Goal: Task Accomplishment & Management: Use online tool/utility

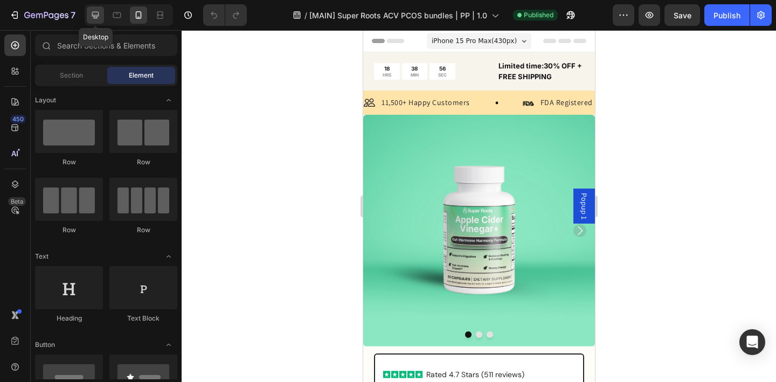
click at [95, 16] on icon at bounding box center [95, 15] width 7 height 7
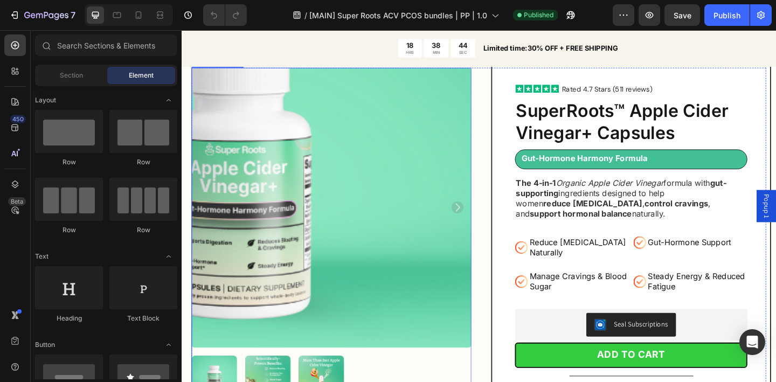
scroll to position [436, 0]
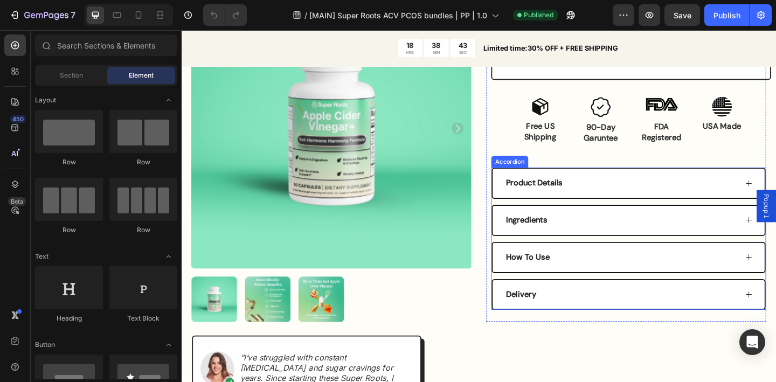
click at [620, 192] on div "Product Details" at bounding box center [659, 197] width 253 height 15
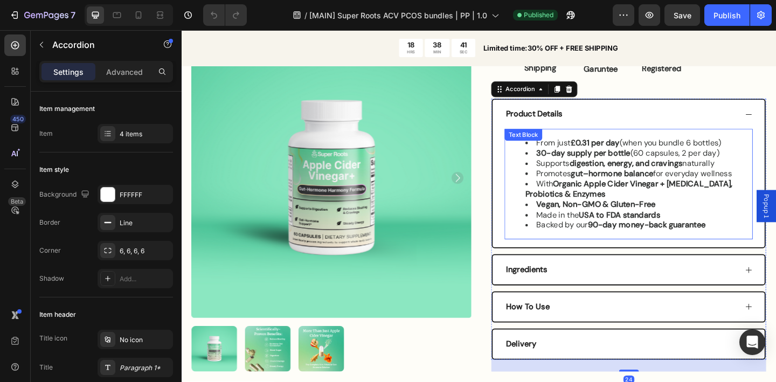
scroll to position [515, 0]
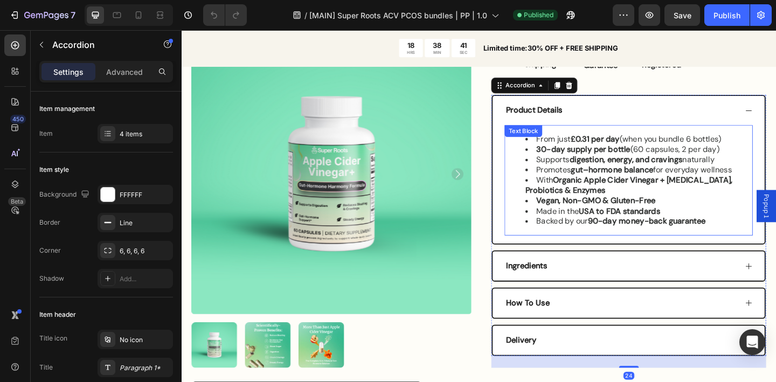
click at [629, 225] on strong "USA to FDA standards" at bounding box center [658, 227] width 88 height 11
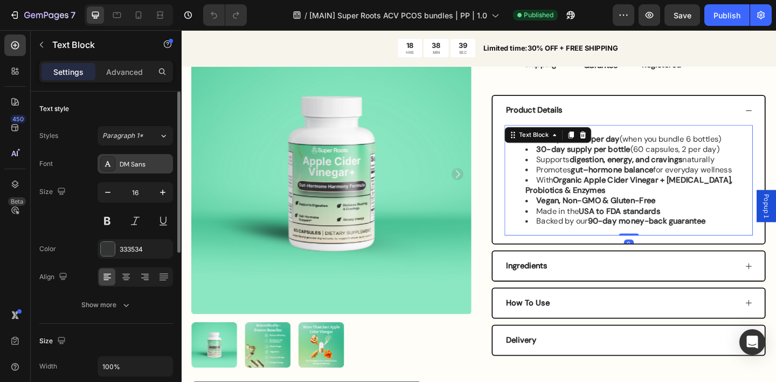
click at [140, 161] on div "DM Sans" at bounding box center [145, 165] width 51 height 10
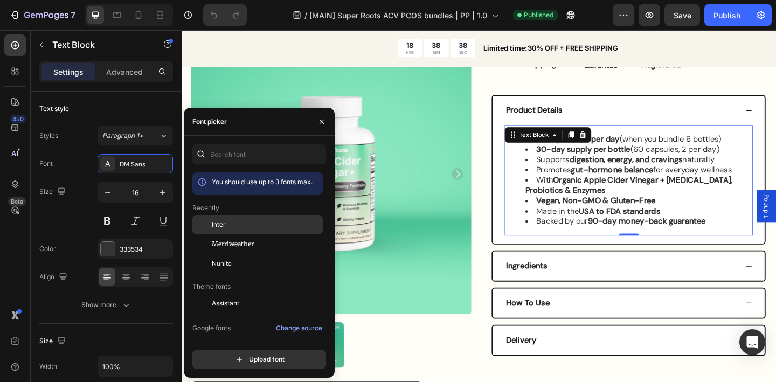
drag, startPoint x: 237, startPoint y: 223, endPoint x: 227, endPoint y: 235, distance: 15.3
click at [237, 223] on div "Inter" at bounding box center [266, 225] width 109 height 10
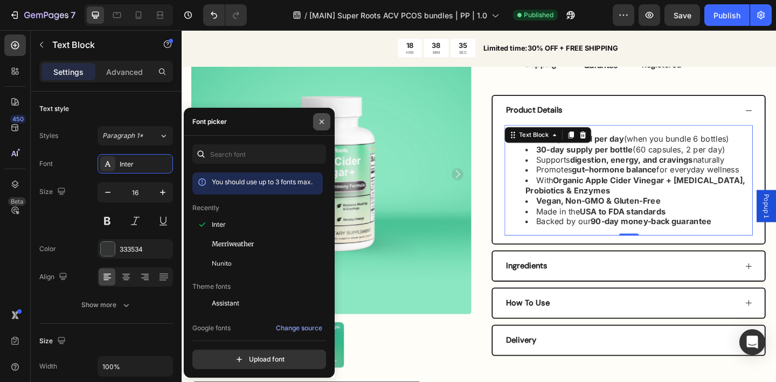
click at [323, 123] on icon "button" at bounding box center [322, 122] width 9 height 9
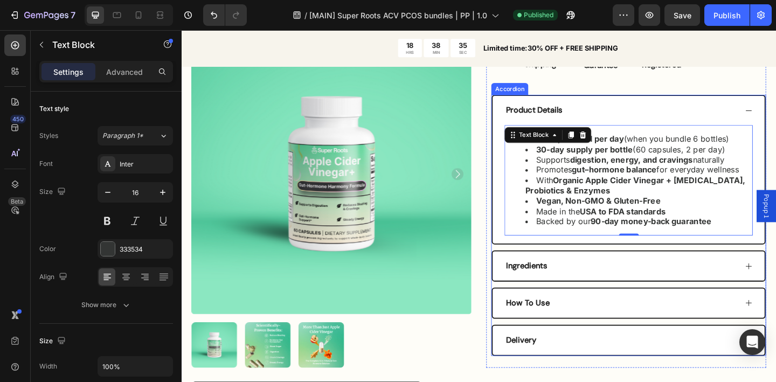
click at [628, 279] on div "Ingredients" at bounding box center [668, 287] width 296 height 32
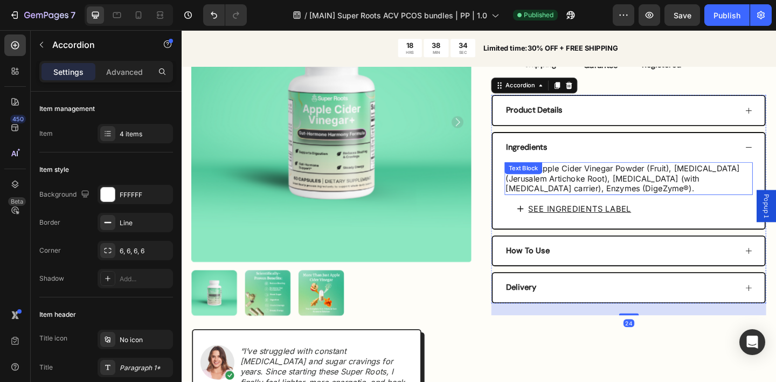
click at [613, 194] on span "Organic Apple Cider Vinegar Powder (Fruit), [MEDICAL_DATA] (Jerusalem Artichoke…" at bounding box center [661, 191] width 255 height 33
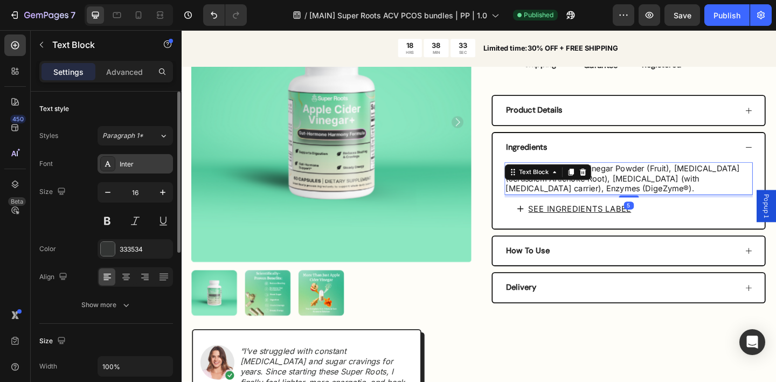
click at [150, 162] on div "Inter" at bounding box center [145, 165] width 51 height 10
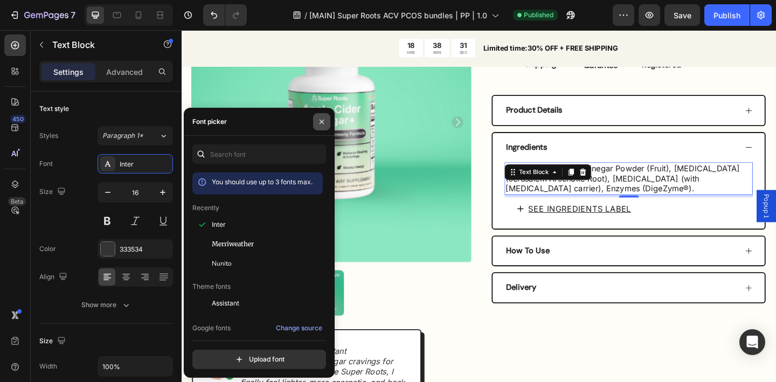
click at [319, 116] on button "button" at bounding box center [321, 121] width 17 height 17
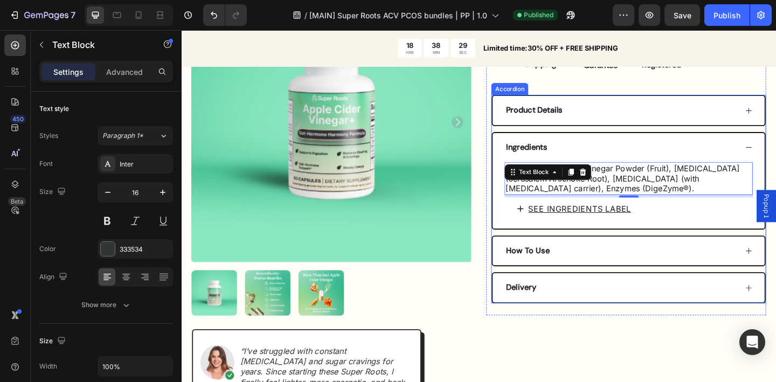
click at [682, 276] on div "How To Use" at bounding box center [659, 271] width 253 height 15
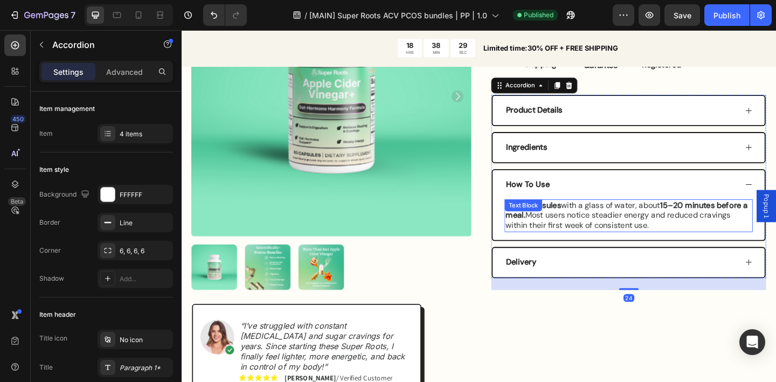
click at [597, 234] on p "Take 2 capsules with a glass of water, about 15–20 minutes before a meal. Most …" at bounding box center [668, 232] width 268 height 33
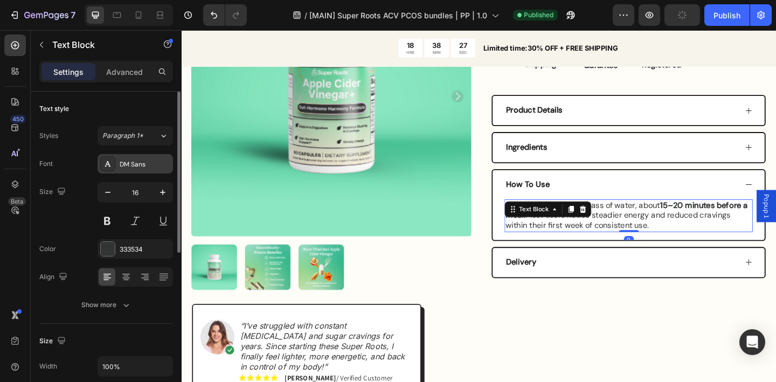
click at [150, 166] on div "DM Sans" at bounding box center [145, 165] width 51 height 10
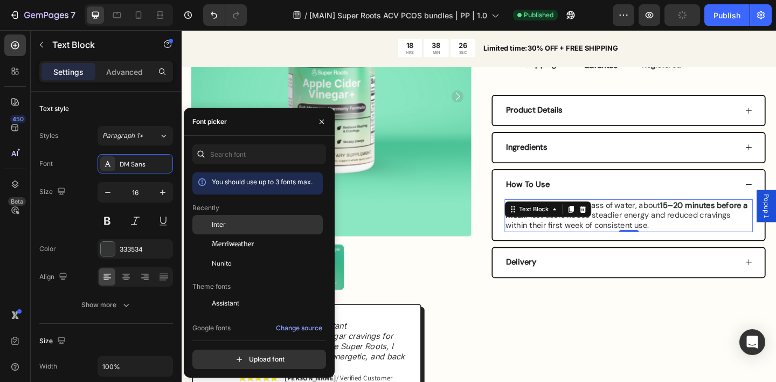
drag, startPoint x: 230, startPoint y: 228, endPoint x: 304, endPoint y: 232, distance: 74.5
click at [230, 229] on div "Inter" at bounding box center [266, 225] width 109 height 10
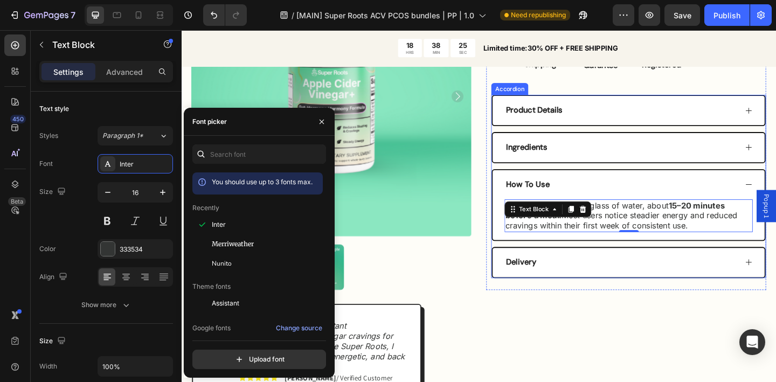
click at [636, 285] on div "Delivery" at bounding box center [659, 283] width 253 height 15
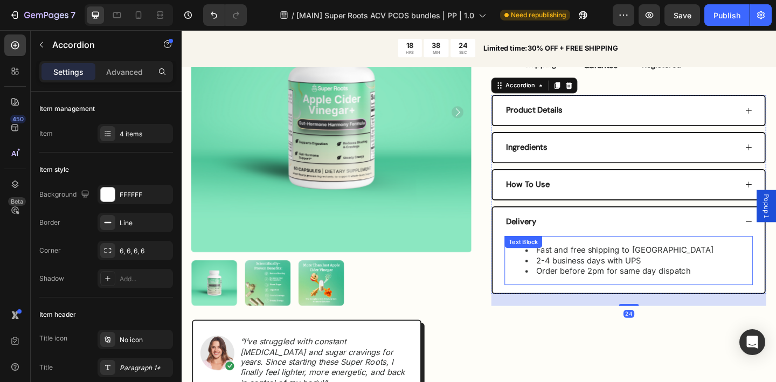
click at [616, 286] on li "2-4 business days with UPS" at bounding box center [658, 281] width 205 height 11
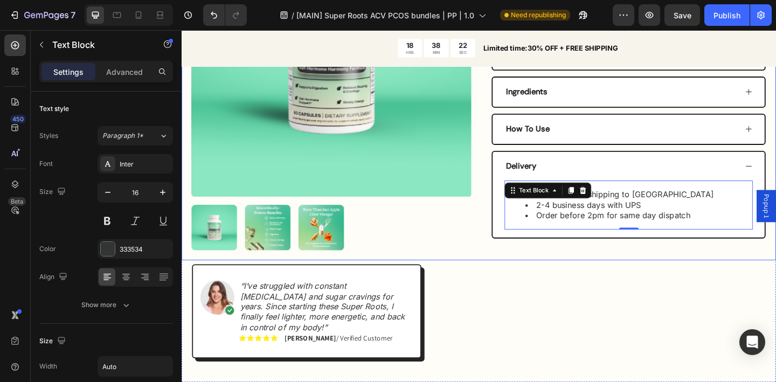
scroll to position [577, 0]
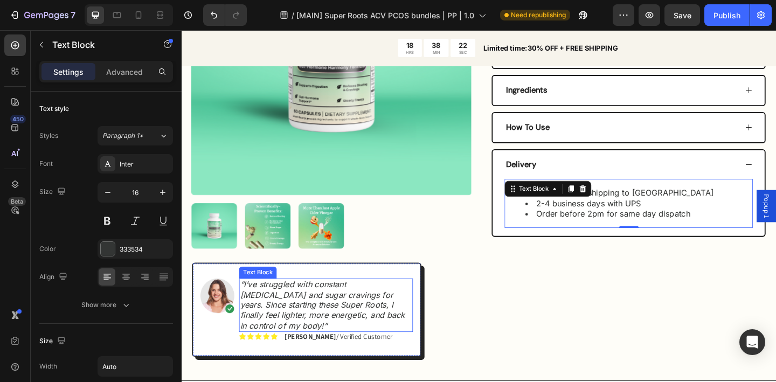
click at [361, 331] on p "“I’ve struggled with constant [MEDICAL_DATA] and sugar cravings for years. Sinc…" at bounding box center [338, 330] width 187 height 56
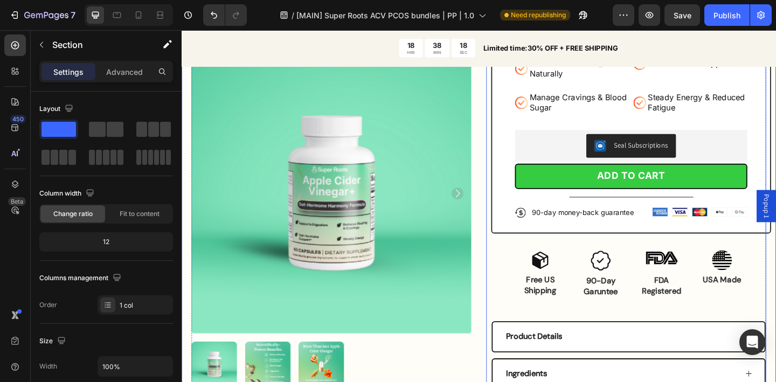
scroll to position [360, 0]
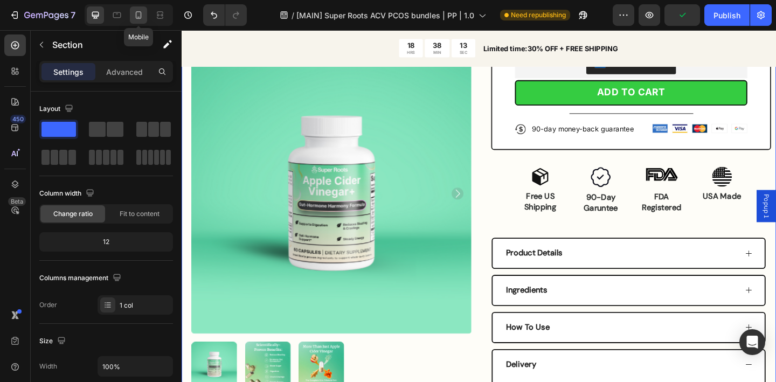
click at [141, 16] on icon at bounding box center [139, 15] width 6 height 8
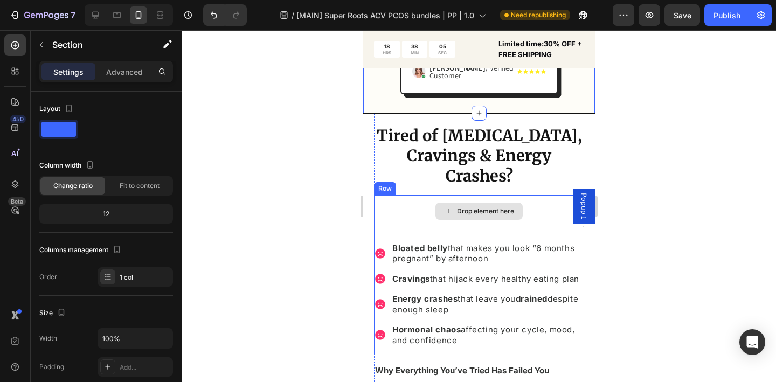
scroll to position [1065, 0]
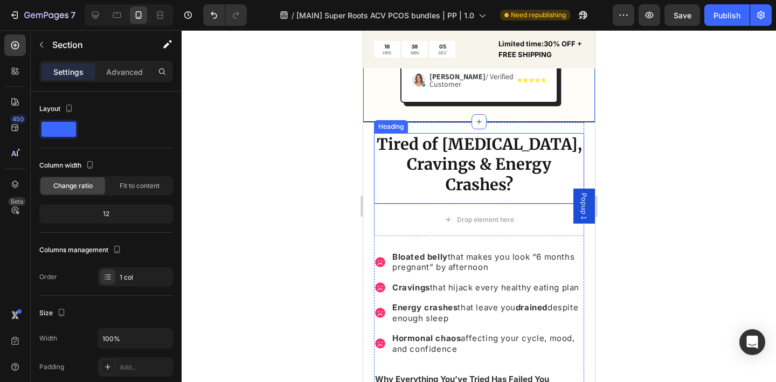
click at [446, 161] on strong "Tired of [MEDICAL_DATA], Cravings & Energy Crashes?" at bounding box center [478, 164] width 205 height 60
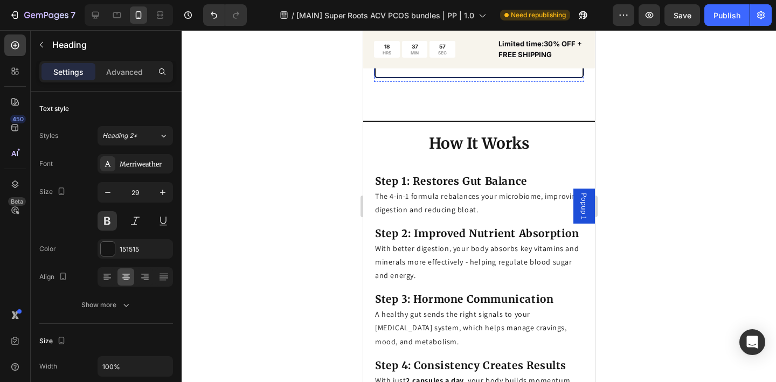
scroll to position [2295, 0]
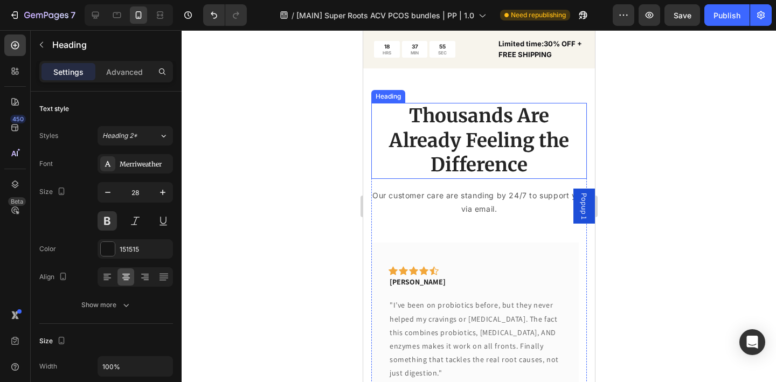
scroll to position [2680, 0]
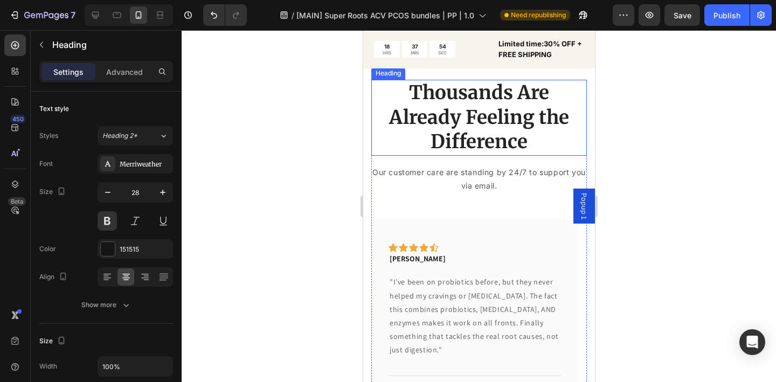
click at [459, 119] on h2 "Thousands Are Already Feeling the Difference" at bounding box center [479, 118] width 216 height 76
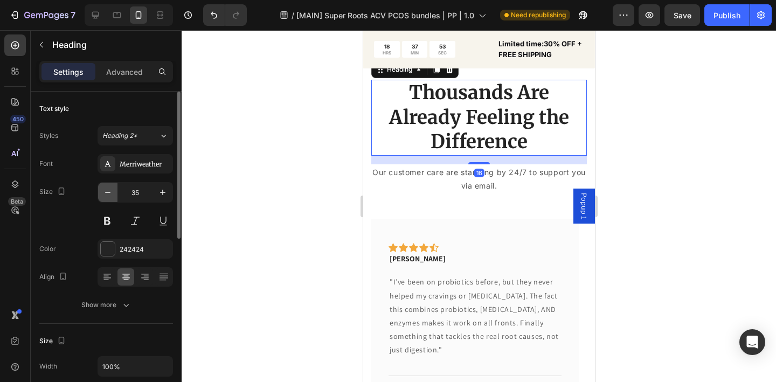
click at [114, 198] on button "button" at bounding box center [107, 192] width 19 height 19
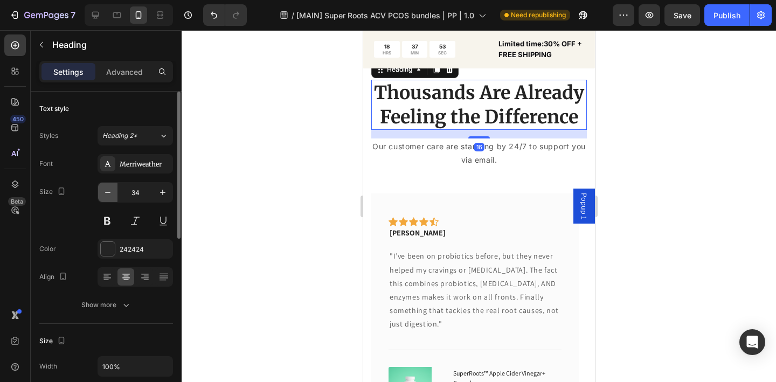
click at [114, 198] on button "button" at bounding box center [107, 192] width 19 height 19
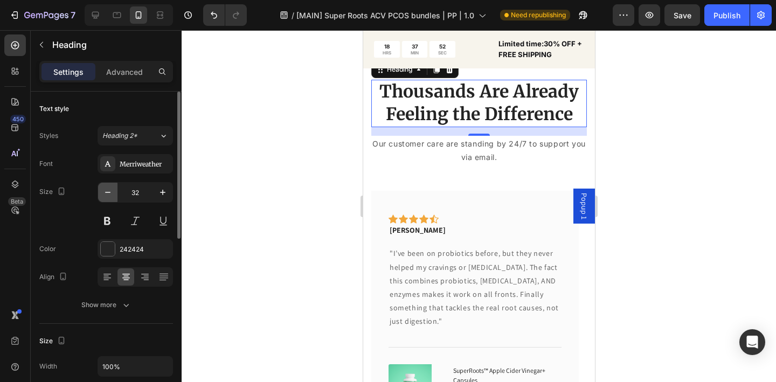
click at [114, 198] on button "button" at bounding box center [107, 192] width 19 height 19
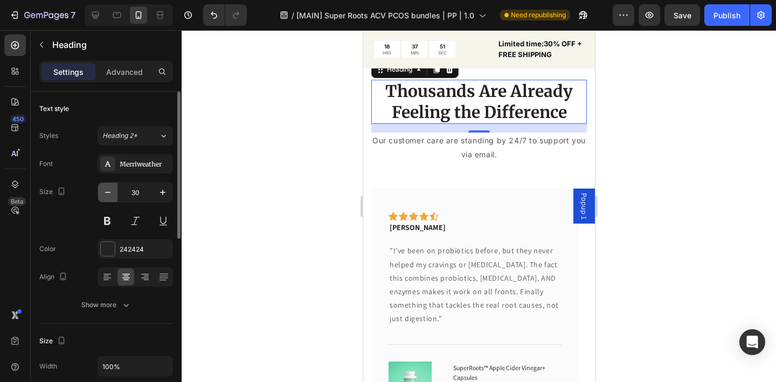
click at [114, 198] on button "button" at bounding box center [107, 192] width 19 height 19
type input "28"
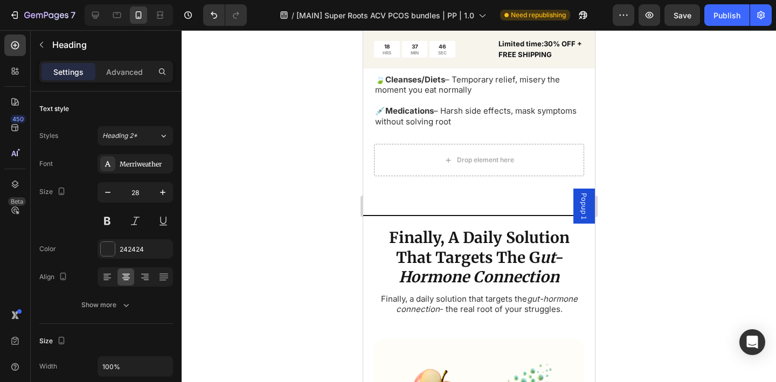
scroll to position [1476, 0]
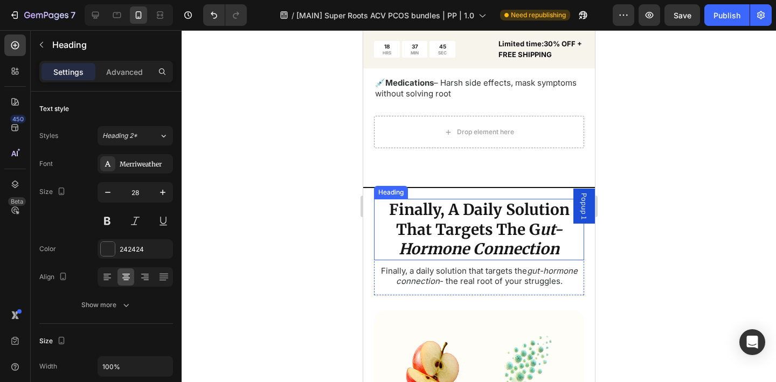
click at [452, 226] on h2 "Finally, A Daily Solution That Targets The G ut-Hormone Connection" at bounding box center [479, 229] width 210 height 61
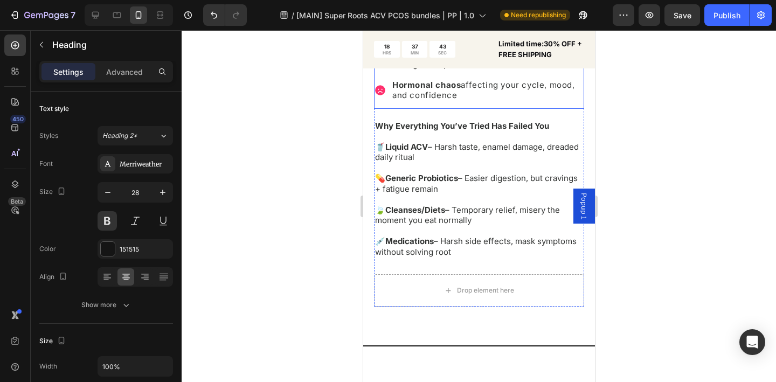
scroll to position [1044, 0]
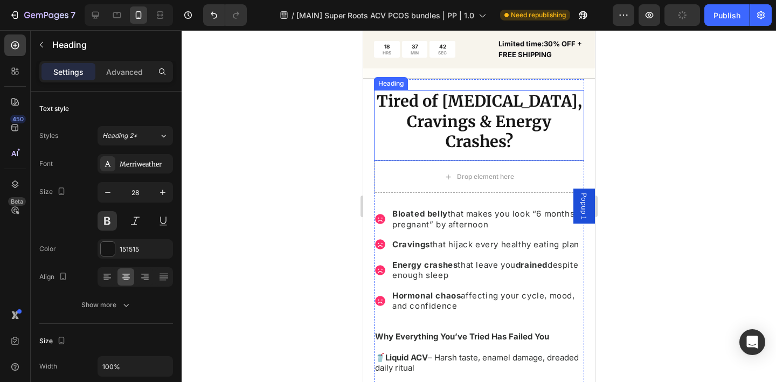
click at [459, 126] on strong "Tired of [MEDICAL_DATA], Cravings & Energy Crashes?" at bounding box center [478, 121] width 205 height 60
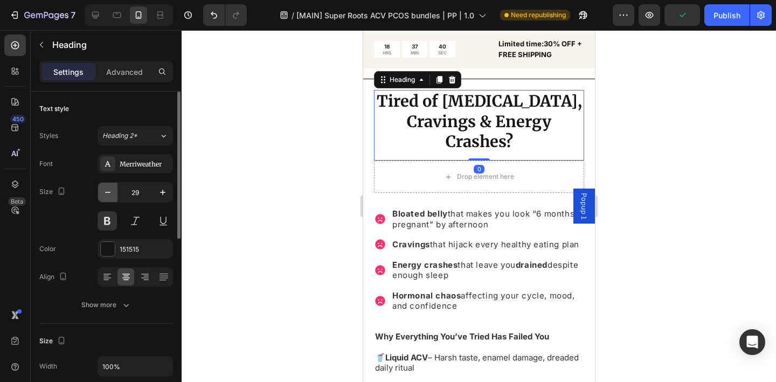
click at [106, 194] on icon "button" at bounding box center [107, 192] width 11 height 11
type input "28"
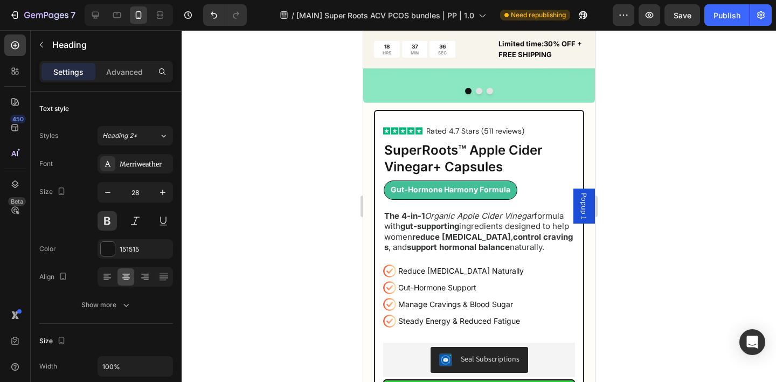
scroll to position [244, 0]
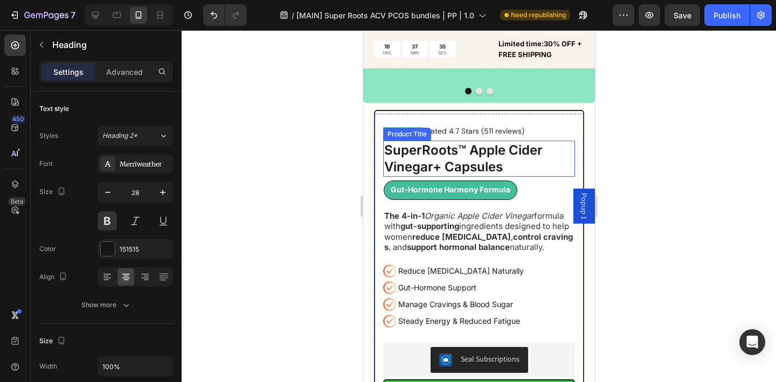
click at [493, 156] on h1 "SuperRoots™ Apple Cider Vinegar+ Capsules" at bounding box center [479, 159] width 192 height 36
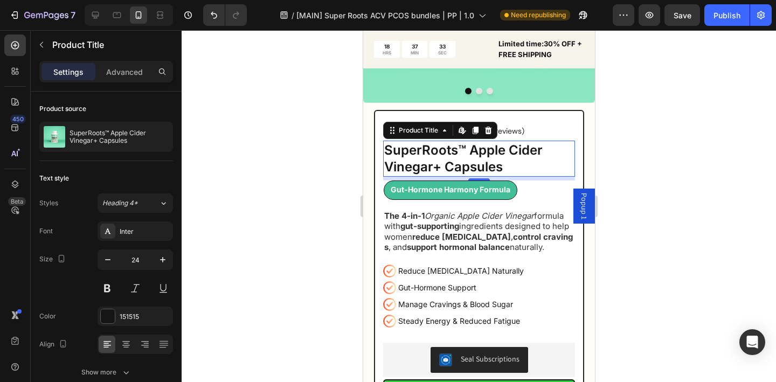
click at [635, 182] on div at bounding box center [479, 206] width 595 height 352
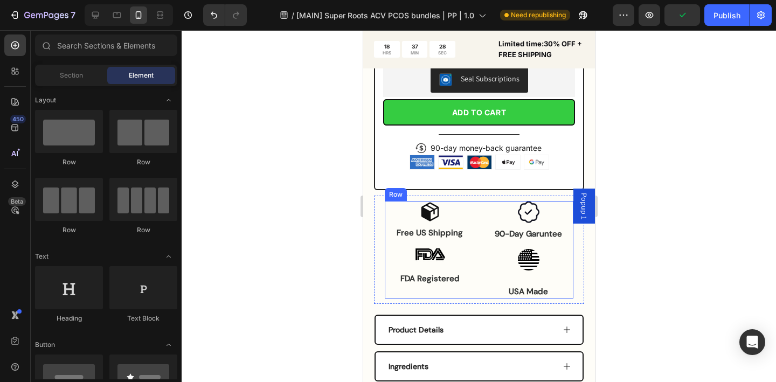
scroll to position [524, 0]
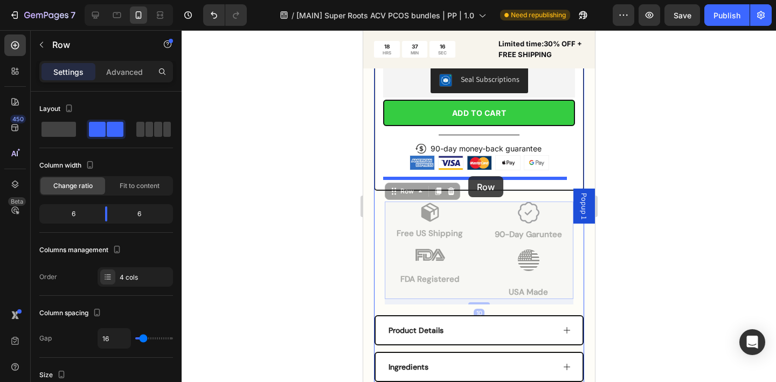
drag, startPoint x: 475, startPoint y: 231, endPoint x: 468, endPoint y: 176, distance: 54.8
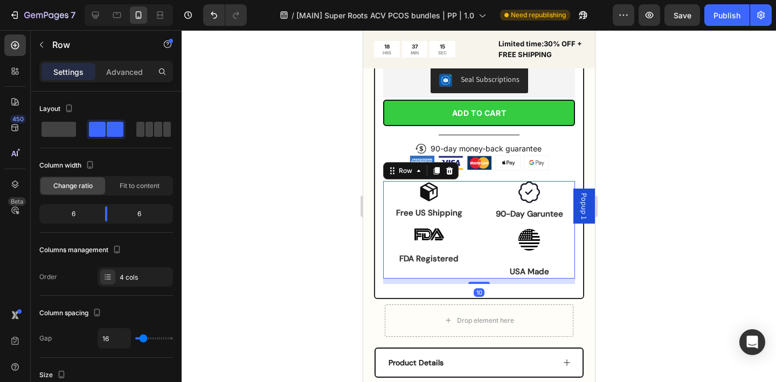
click at [302, 194] on div at bounding box center [479, 206] width 595 height 352
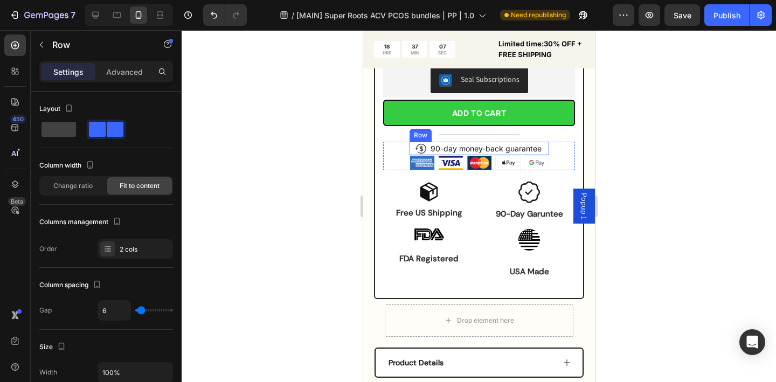
click at [424, 148] on div "Icon 90-day money-back guarantee Text Block Row" at bounding box center [479, 148] width 140 height 13
click at [472, 134] on icon at bounding box center [475, 132] width 7 height 8
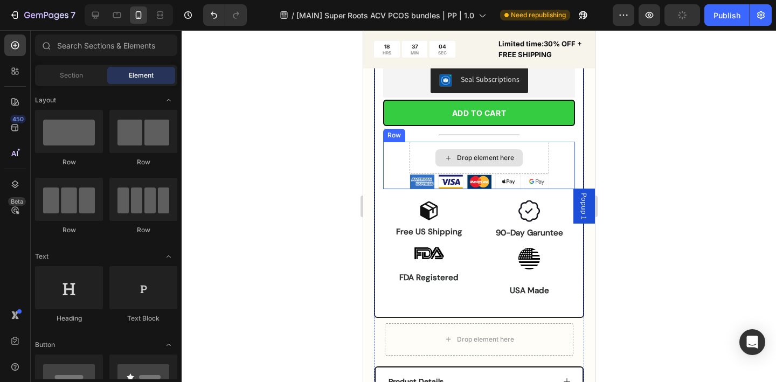
click at [423, 151] on div "Drop element here" at bounding box center [479, 158] width 140 height 32
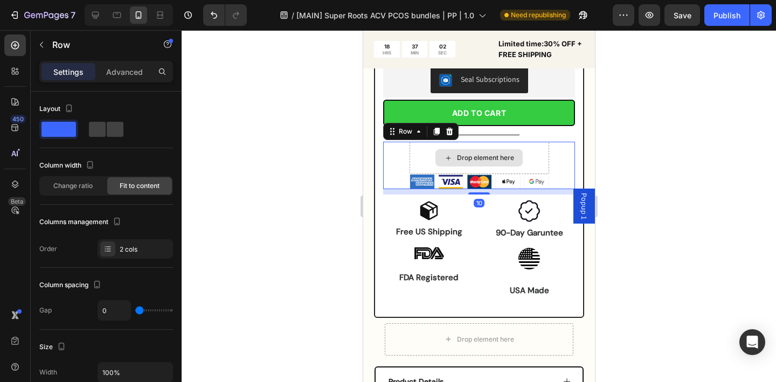
click at [422, 163] on div "Drop element here" at bounding box center [479, 158] width 140 height 32
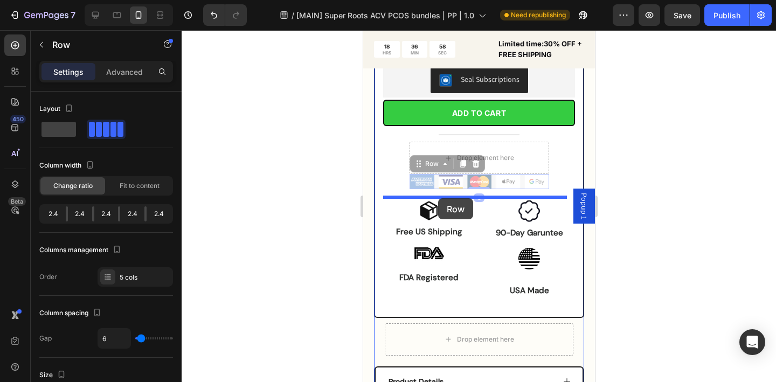
drag, startPoint x: 430, startPoint y: 181, endPoint x: 438, endPoint y: 198, distance: 18.8
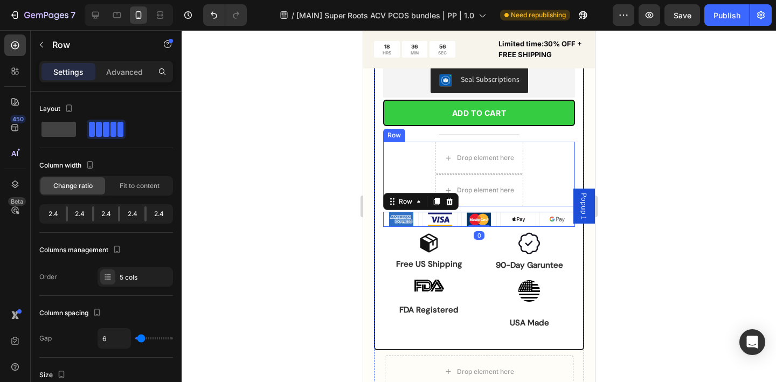
click at [421, 169] on div "Drop element here Drop element here Row" at bounding box center [479, 174] width 192 height 65
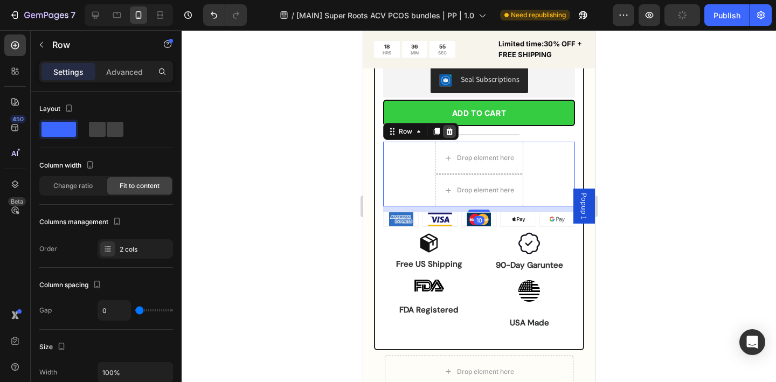
click at [448, 131] on icon at bounding box center [449, 132] width 7 height 8
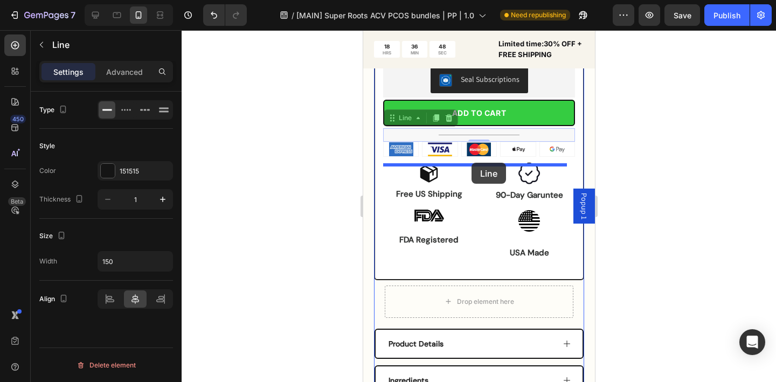
drag, startPoint x: 445, startPoint y: 135, endPoint x: 724, endPoint y: 211, distance: 289.5
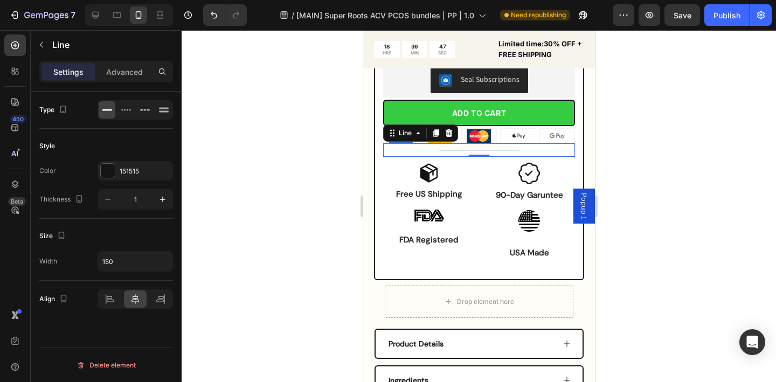
click at [349, 162] on div at bounding box center [479, 206] width 595 height 352
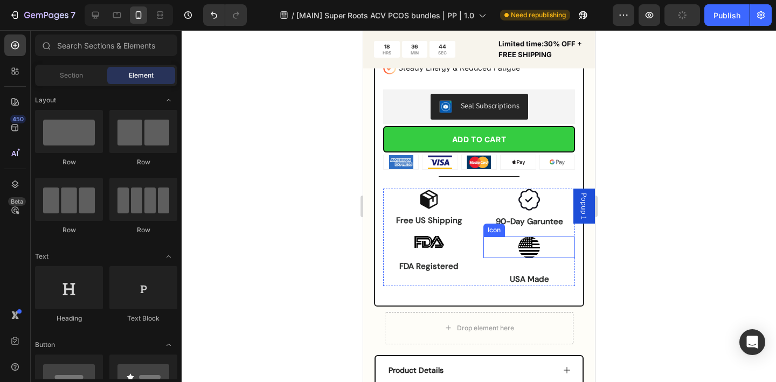
scroll to position [489, 0]
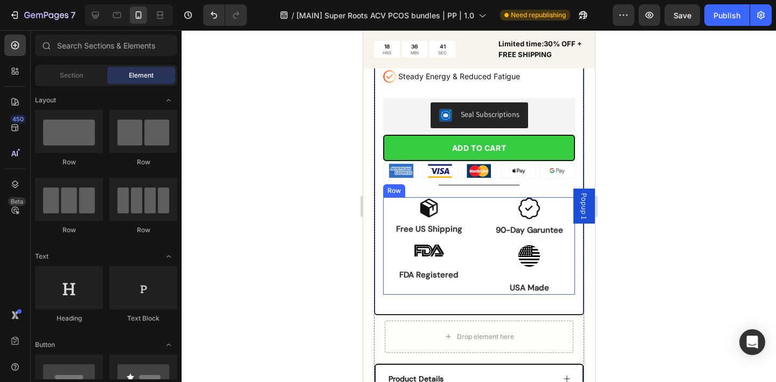
click at [473, 244] on div "Icon Free US Shipping Text Block Image 90-Day Garuntee Text Block Image FDA Reg…" at bounding box center [479, 246] width 192 height 98
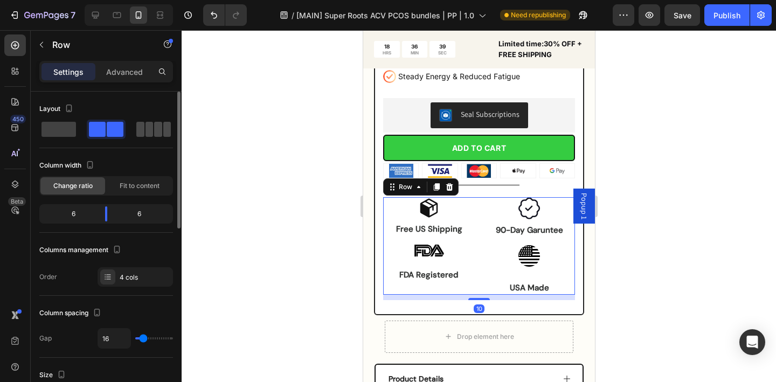
click at [163, 129] on span at bounding box center [167, 129] width 8 height 15
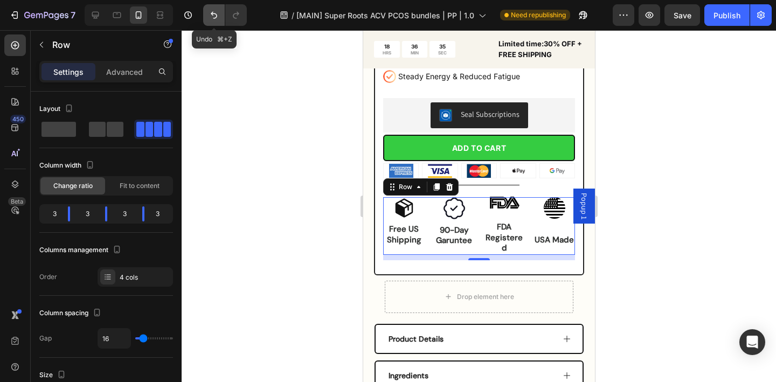
click at [214, 19] on icon "Undo/Redo" at bounding box center [214, 15] width 11 height 11
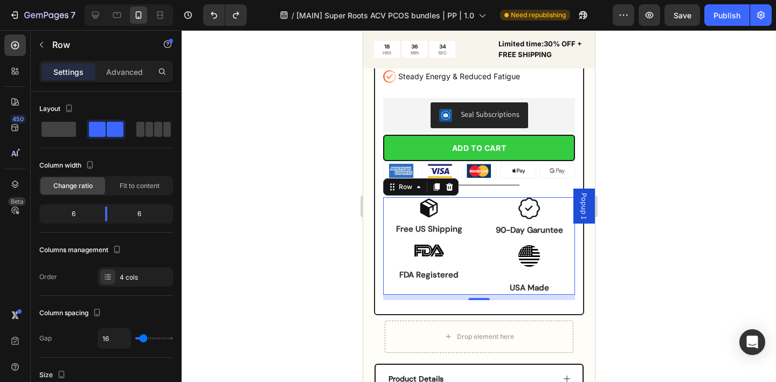
click at [281, 174] on div at bounding box center [479, 206] width 595 height 352
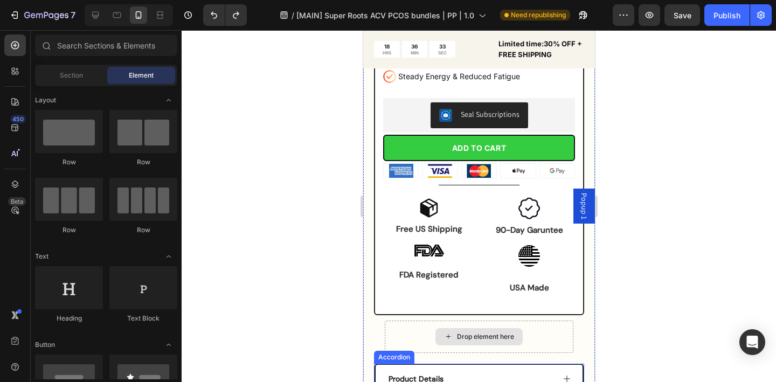
scroll to position [681, 0]
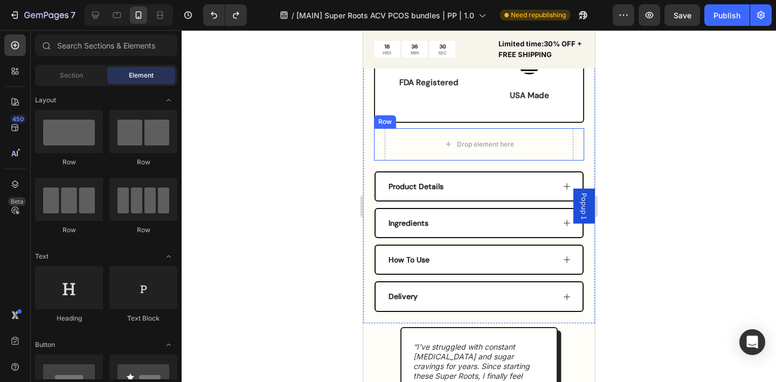
click at [383, 147] on div "Drop element here Row" at bounding box center [479, 144] width 210 height 32
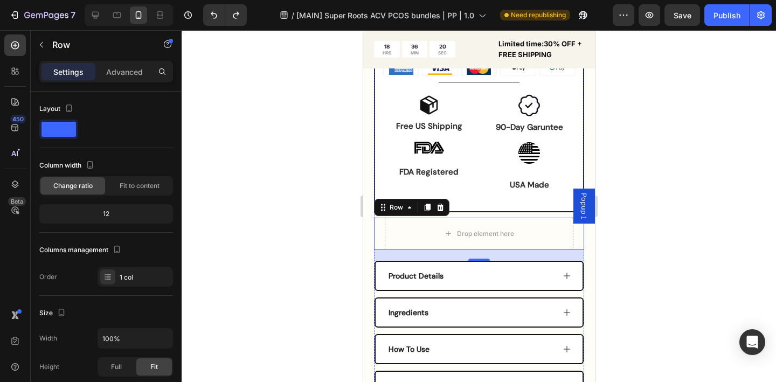
scroll to position [594, 0]
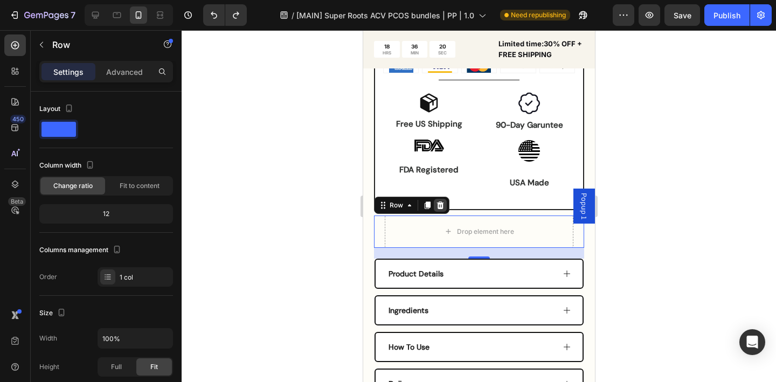
click at [441, 207] on icon at bounding box center [440, 206] width 7 height 8
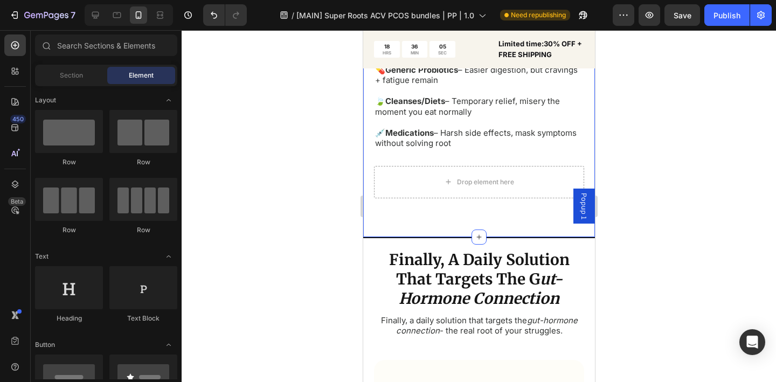
scroll to position [1340, 0]
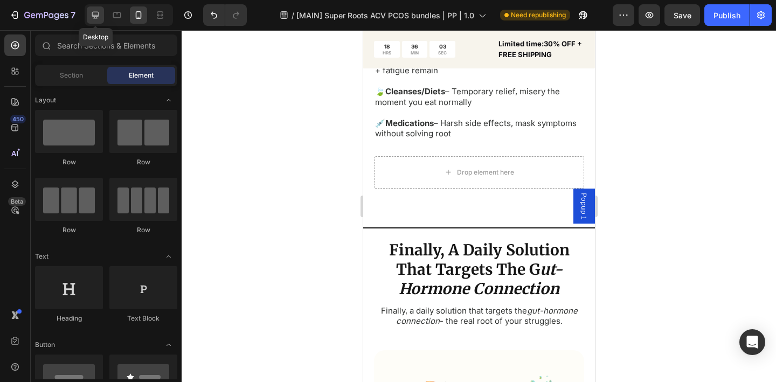
click at [96, 13] on icon at bounding box center [95, 15] width 11 height 11
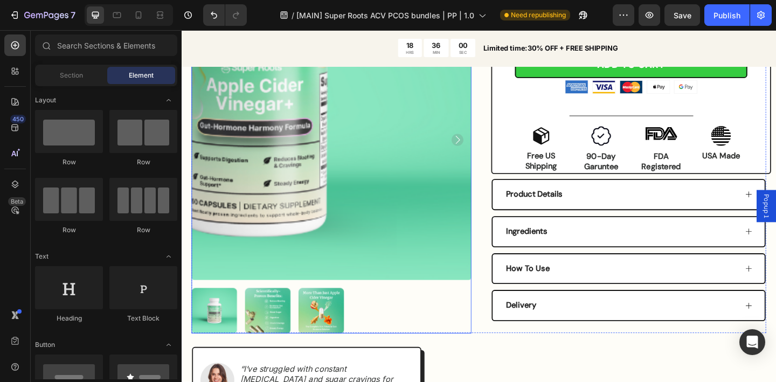
scroll to position [223, 0]
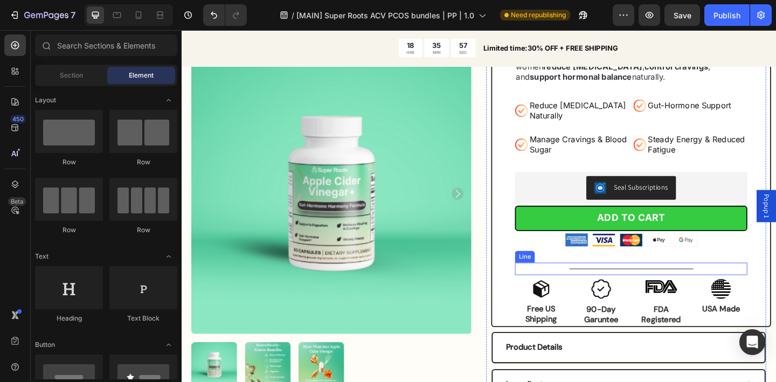
click at [585, 288] on div "Title Line" at bounding box center [671, 290] width 253 height 13
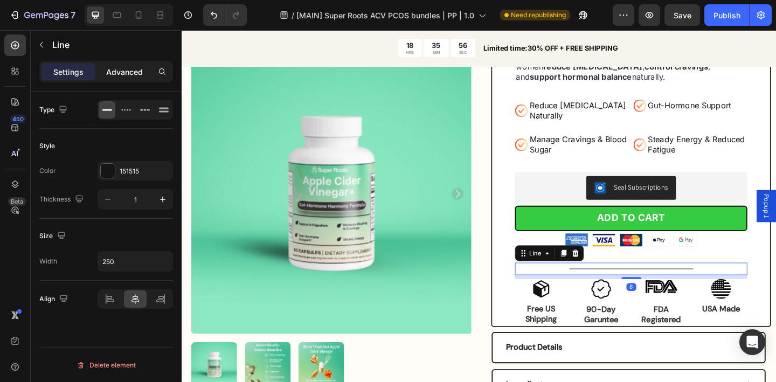
click at [120, 71] on p "Advanced" at bounding box center [124, 71] width 37 height 11
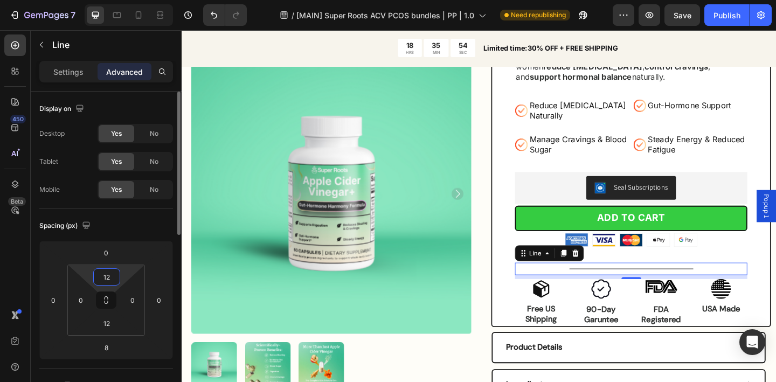
click at [110, 276] on input "12" at bounding box center [107, 277] width 22 height 16
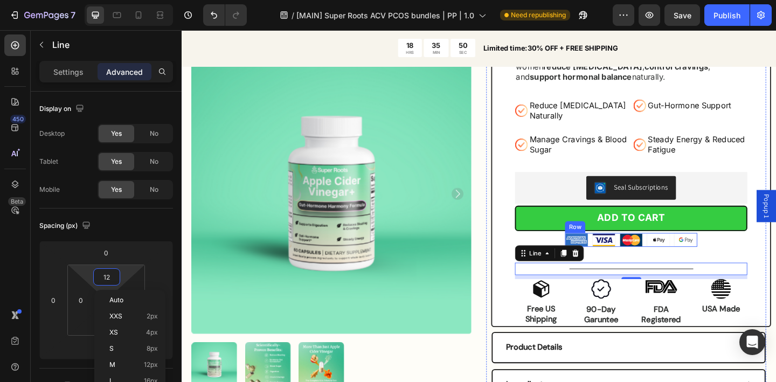
click at [621, 257] on div "Image Image Image Image Image Row" at bounding box center [671, 258] width 144 height 15
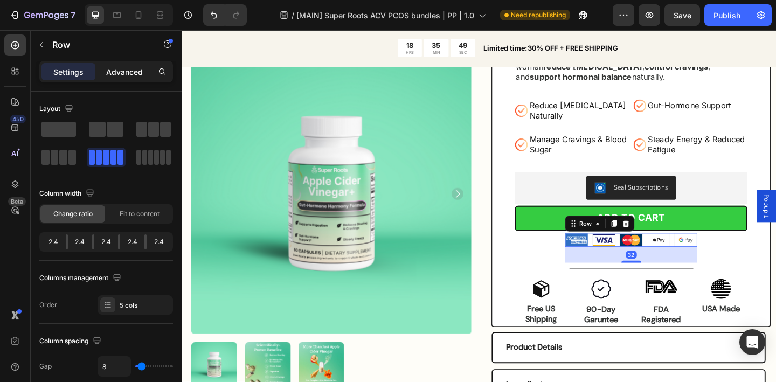
click at [117, 72] on p "Advanced" at bounding box center [124, 71] width 37 height 11
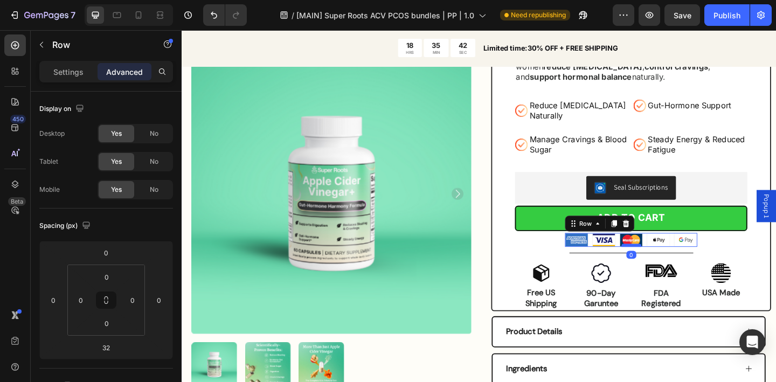
drag, startPoint x: 661, startPoint y: 281, endPoint x: 659, endPoint y: 263, distance: 18.4
click at [661, 263] on div at bounding box center [672, 264] width 22 height 3
type input "0"
click at [776, 258] on div "Icon Icon Icon Icon Icon Icon List Rated 4.7 Stars (511 reviews) Text Block Row…" at bounding box center [671, 138] width 253 height 396
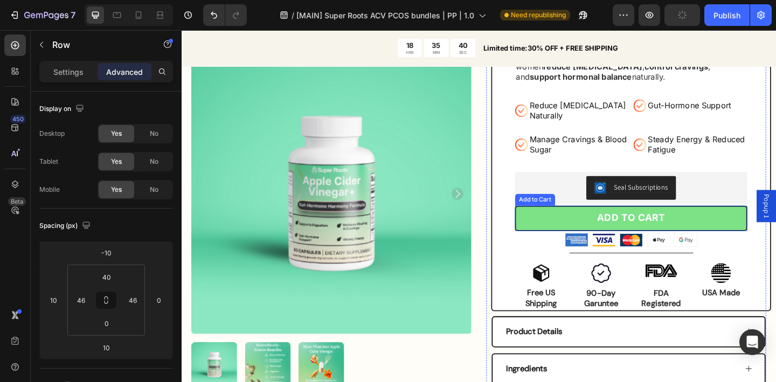
click at [750, 237] on button "ADD TO CART" at bounding box center [671, 235] width 253 height 27
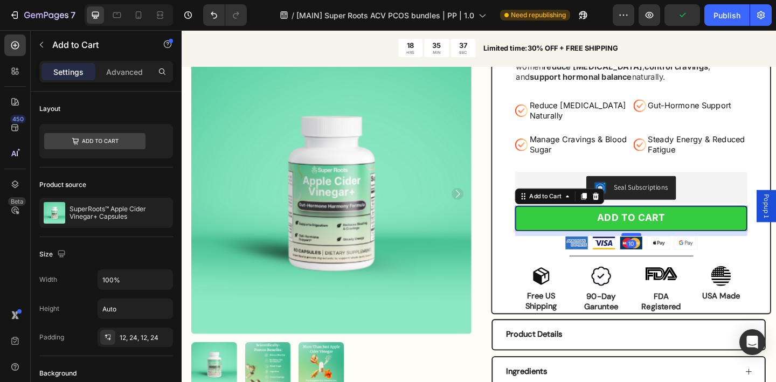
click at [669, 252] on div at bounding box center [672, 252] width 22 height 3
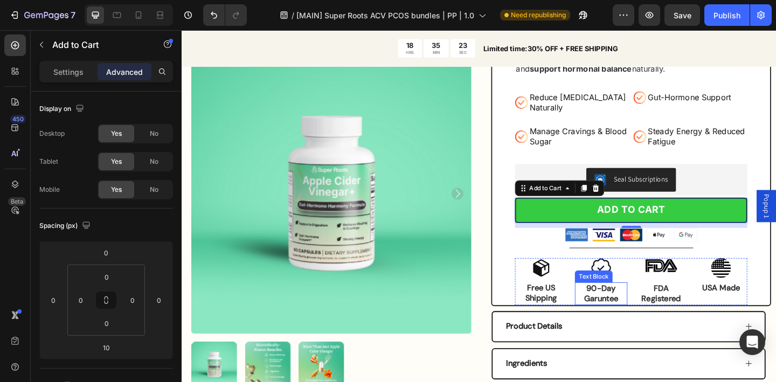
scroll to position [240, 0]
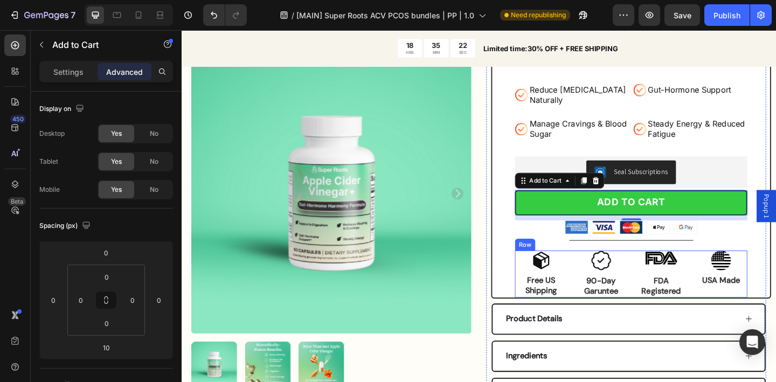
click at [597, 287] on div "Icon Free US Shipping Text Block Image 90-Day Garuntee Text Block Image FDA Reg…" at bounding box center [671, 295] width 253 height 51
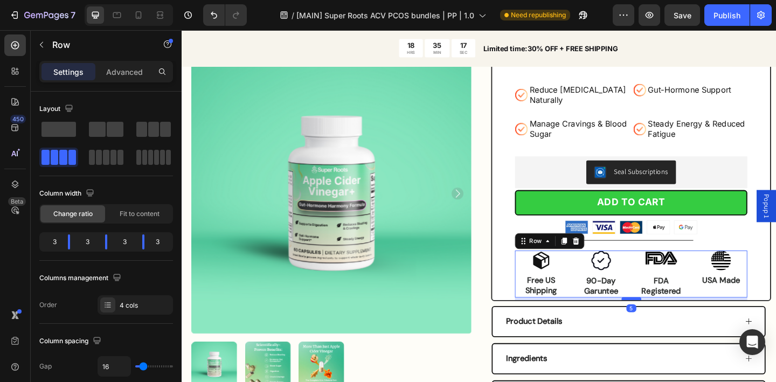
click at [663, 323] on div at bounding box center [672, 322] width 22 height 3
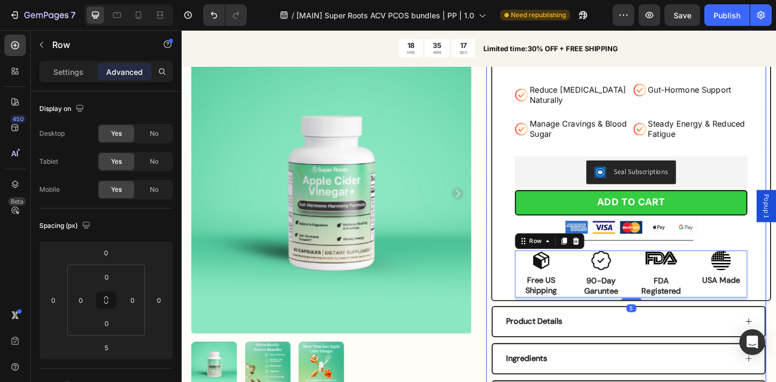
click at [527, 281] on div "Icon Icon Icon Icon Icon Icon List Rated 4.7 Stars (511 reviews) Text Block Row…" at bounding box center [671, 112] width 305 height 425
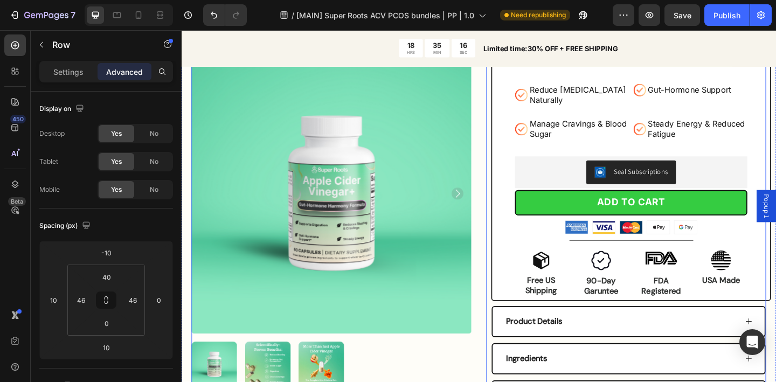
click at [499, 270] on div "Product Images Icon Icon Icon Icon Icon Icon List Rated 4.7 Stars (511 reviews)…" at bounding box center [504, 202] width 625 height 594
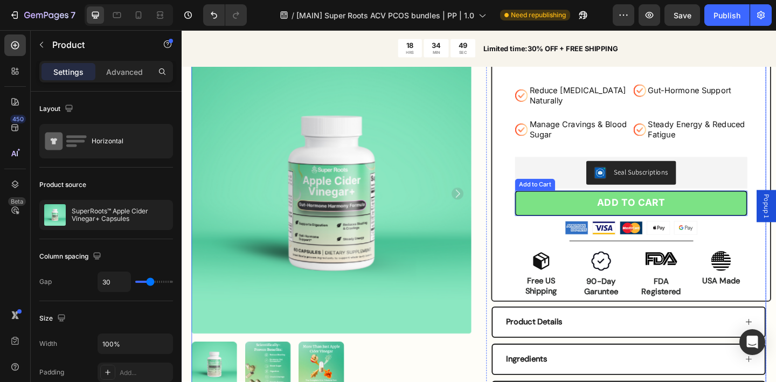
scroll to position [248, 0]
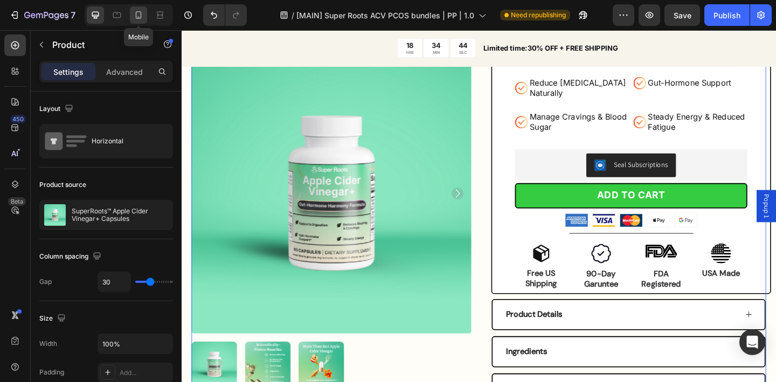
drag, startPoint x: 138, startPoint y: 15, endPoint x: 45, endPoint y: 114, distance: 135.8
click at [138, 15] on icon at bounding box center [138, 15] width 11 height 11
type input "0"
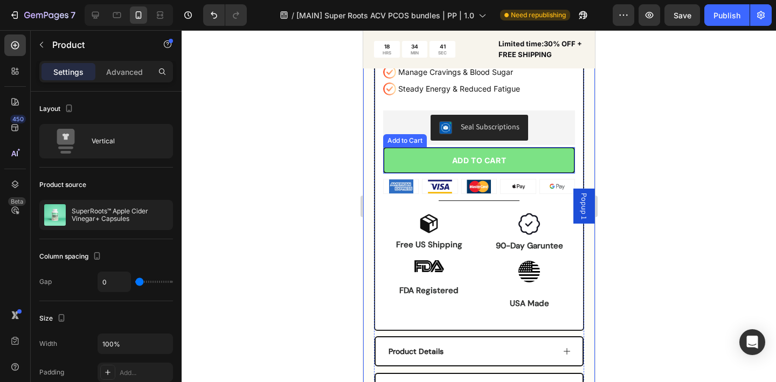
scroll to position [478, 0]
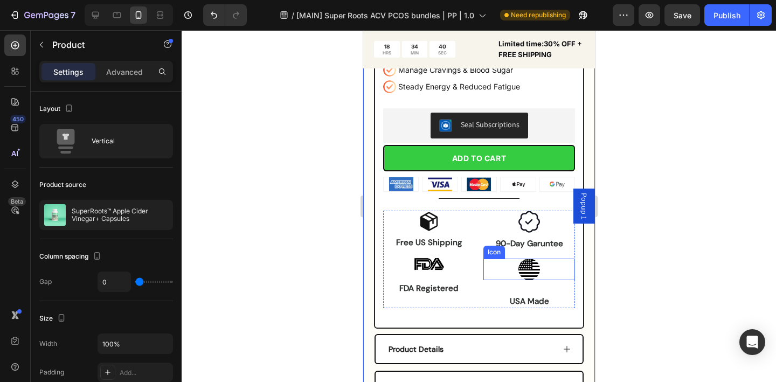
click at [533, 277] on icon at bounding box center [529, 270] width 22 height 22
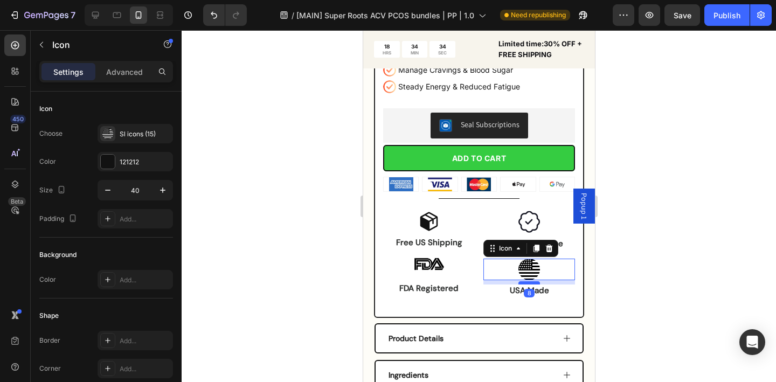
click at [518, 285] on div at bounding box center [529, 282] width 22 height 3
click at [747, 281] on div at bounding box center [479, 206] width 595 height 352
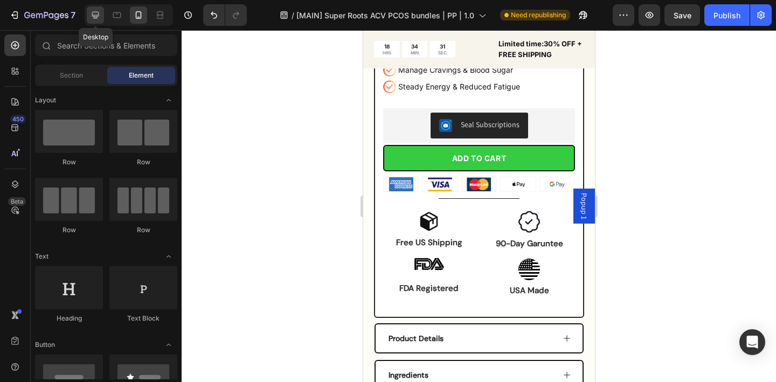
click at [97, 17] on icon at bounding box center [95, 15] width 7 height 7
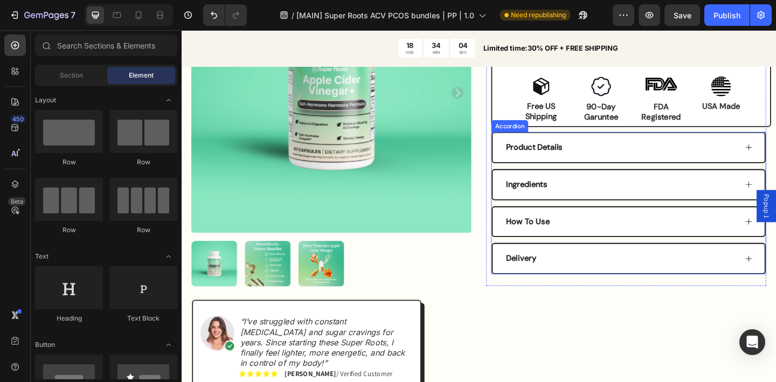
scroll to position [385, 0]
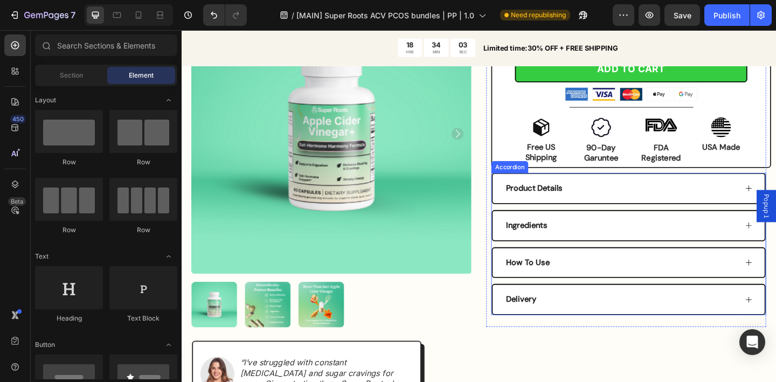
click at [641, 210] on div "Product Details" at bounding box center [668, 203] width 296 height 32
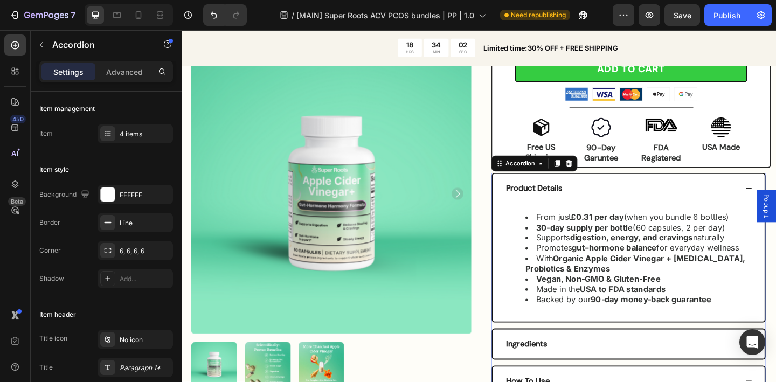
click at [641, 210] on div "Product Details" at bounding box center [668, 203] width 296 height 32
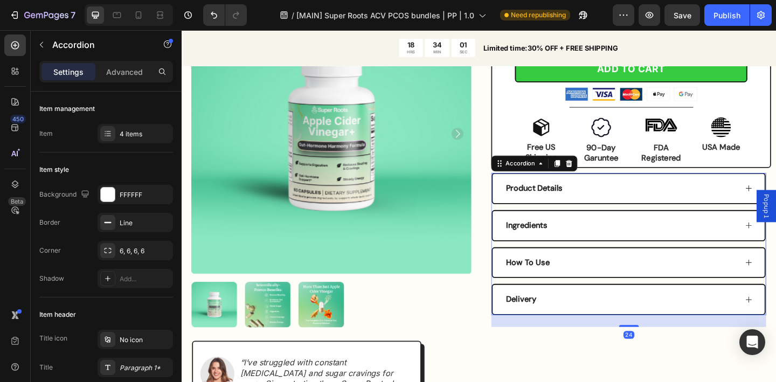
click at [641, 210] on div "Product Details" at bounding box center [668, 203] width 296 height 32
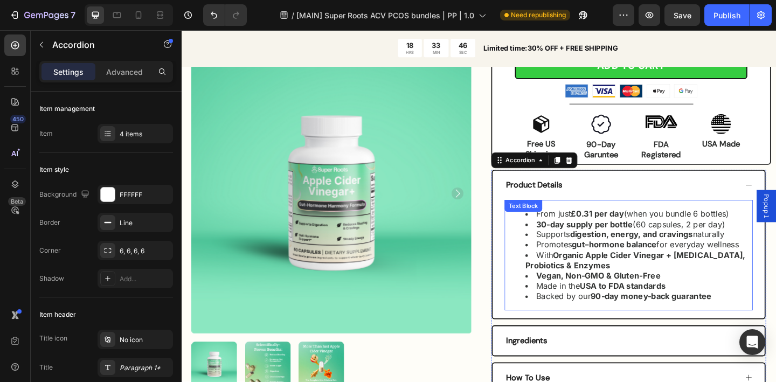
scroll to position [389, 0]
click at [662, 299] on strong "Vegan, Non-GMO & Gluten-Free" at bounding box center [635, 297] width 135 height 11
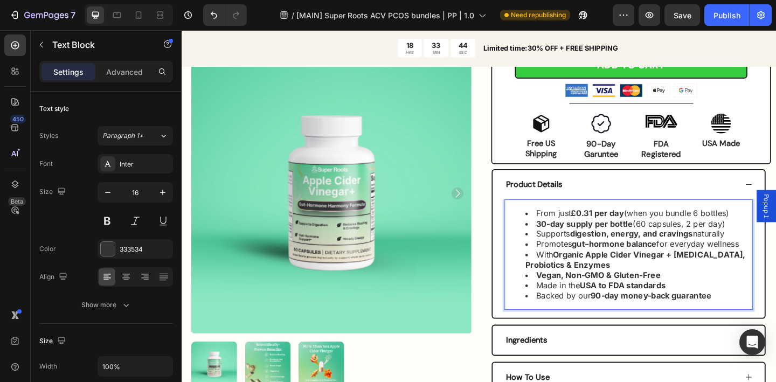
click at [677, 301] on strong "Vegan, Non-GMO & Gluten-Free" at bounding box center [635, 297] width 135 height 11
click at [667, 298] on strong "Vegan, Non-GMO & Gluten-Free" at bounding box center [635, 297] width 135 height 11
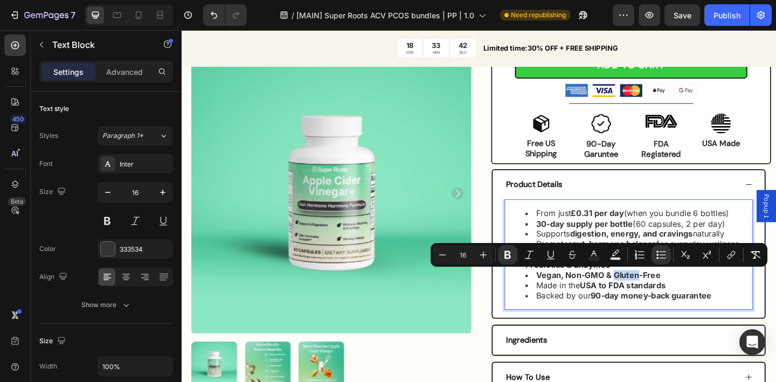
click at [666, 298] on strong "Vegan, Non-GMO & Gluten-Free" at bounding box center [635, 297] width 135 height 11
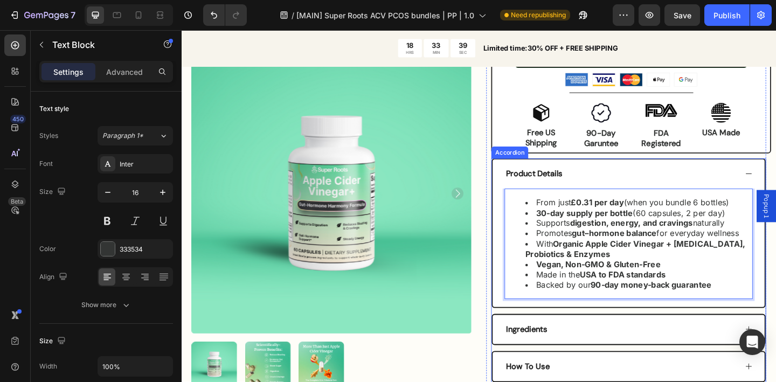
click at [641, 185] on div "Product Details" at bounding box center [659, 187] width 253 height 15
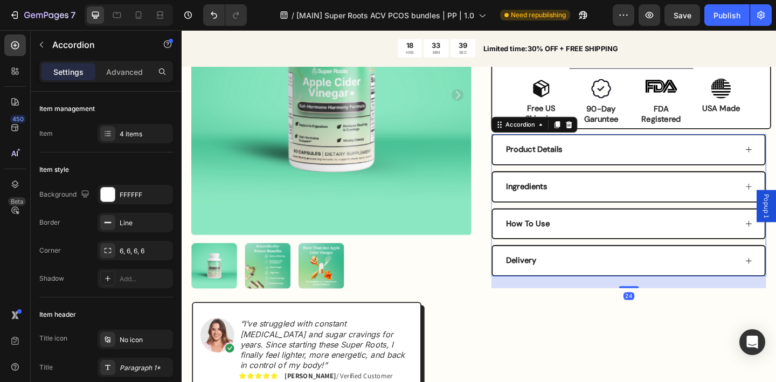
scroll to position [490, 0]
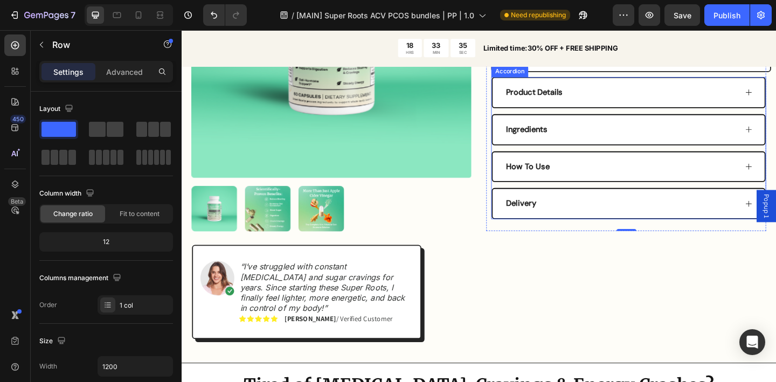
click at [637, 225] on div "Delivery" at bounding box center [659, 219] width 253 height 15
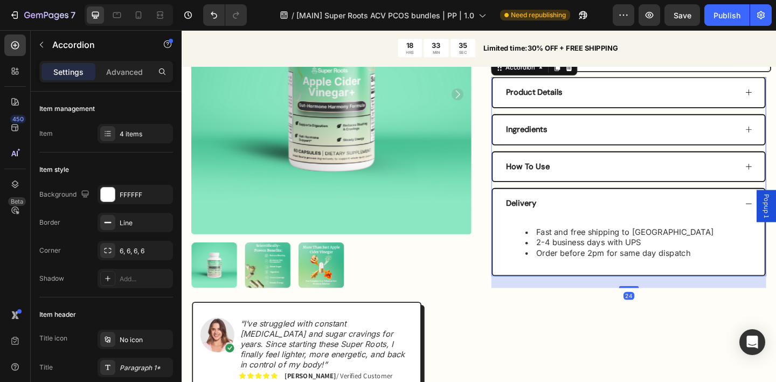
click at [637, 225] on div "Delivery" at bounding box center [659, 219] width 253 height 15
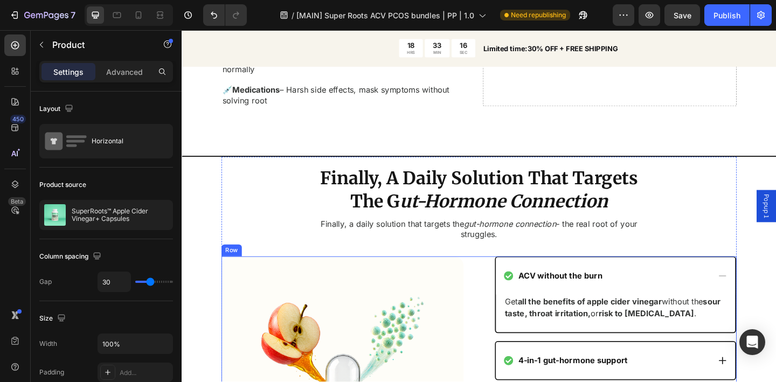
scroll to position [1001, 0]
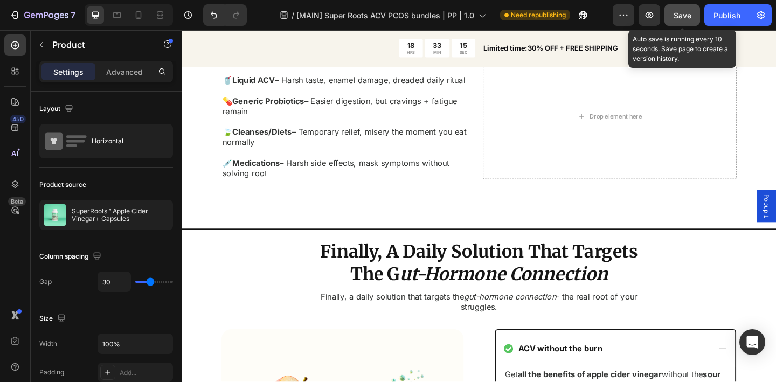
click at [682, 19] on span "Save" at bounding box center [683, 15] width 18 height 9
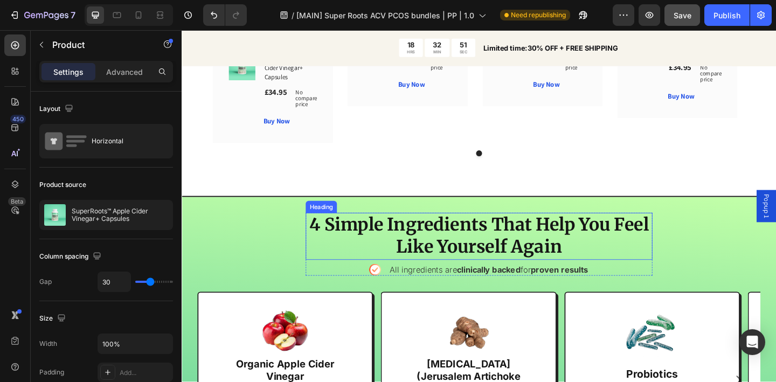
scroll to position [2271, 0]
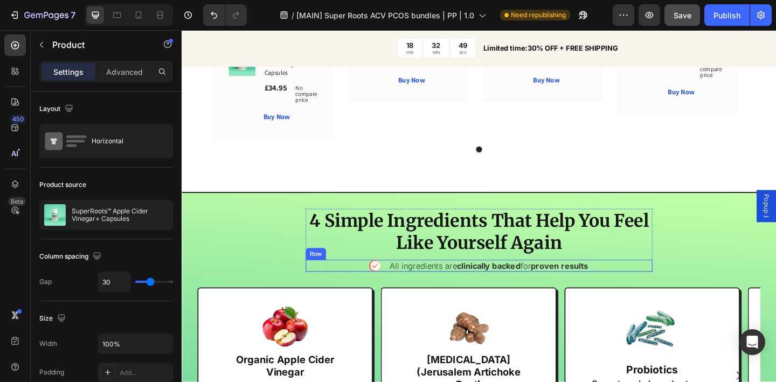
click at [395, 280] on div "Icon All ingredients are clinically backed for proven results Text Block Row" at bounding box center [505, 286] width 377 height 13
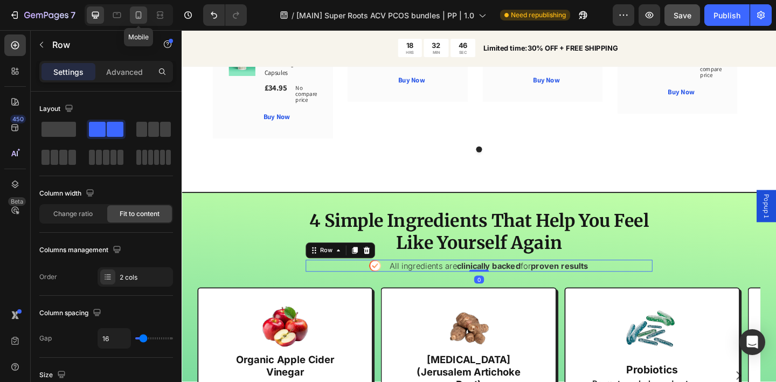
click at [146, 16] on div at bounding box center [138, 14] width 17 height 17
type input "0"
type input "100%"
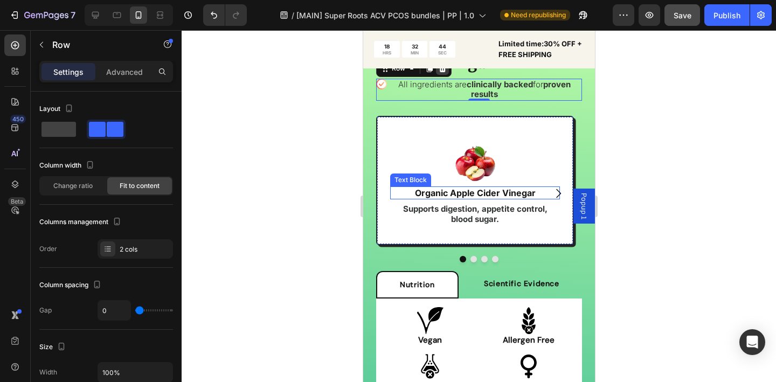
scroll to position [2254, 0]
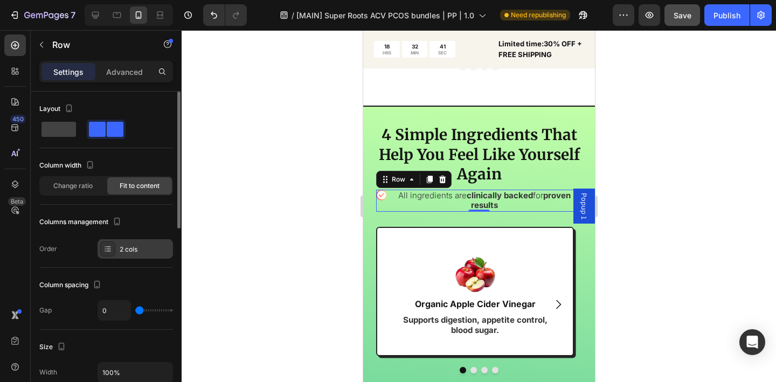
click at [107, 249] on icon at bounding box center [108, 249] width 9 height 9
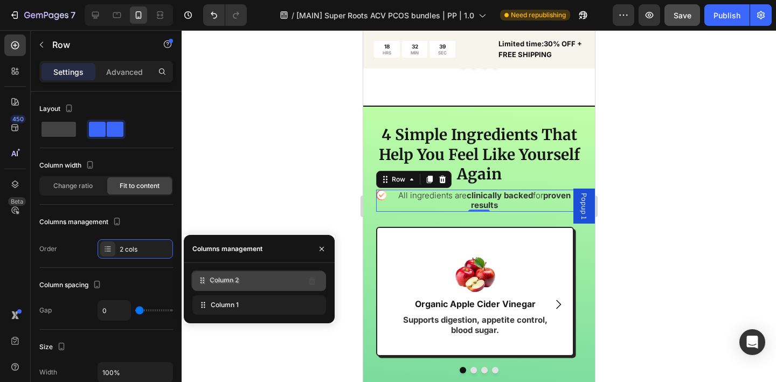
drag, startPoint x: 203, startPoint y: 305, endPoint x: 202, endPoint y: 280, distance: 25.4
drag, startPoint x: 197, startPoint y: 307, endPoint x: 198, endPoint y: 281, distance: 26.4
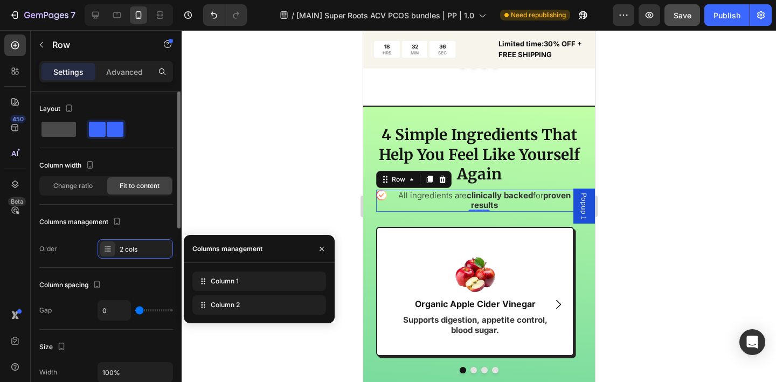
click at [58, 136] on span at bounding box center [59, 129] width 35 height 15
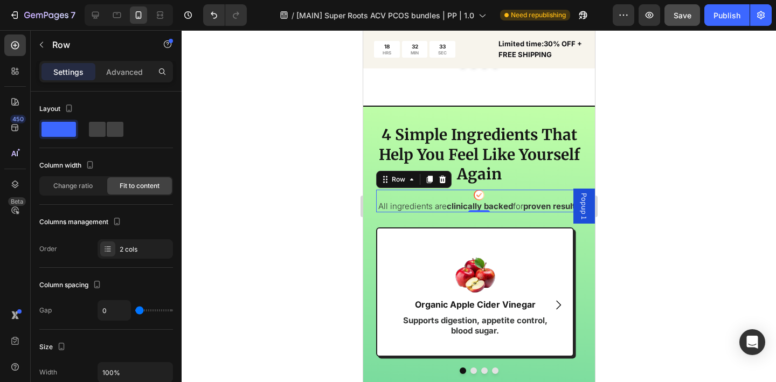
click at [305, 221] on div at bounding box center [479, 206] width 595 height 352
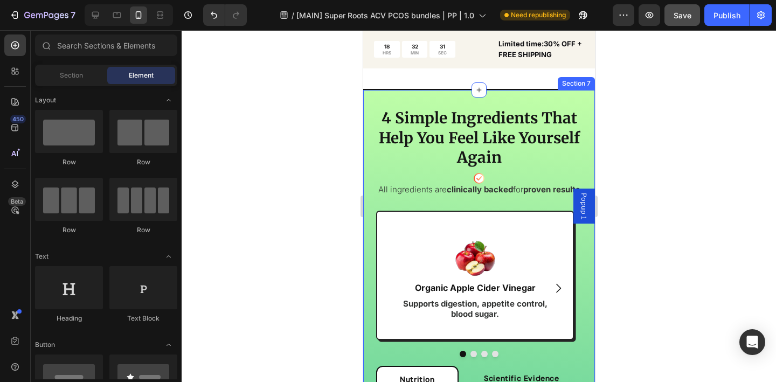
scroll to position [2272, 0]
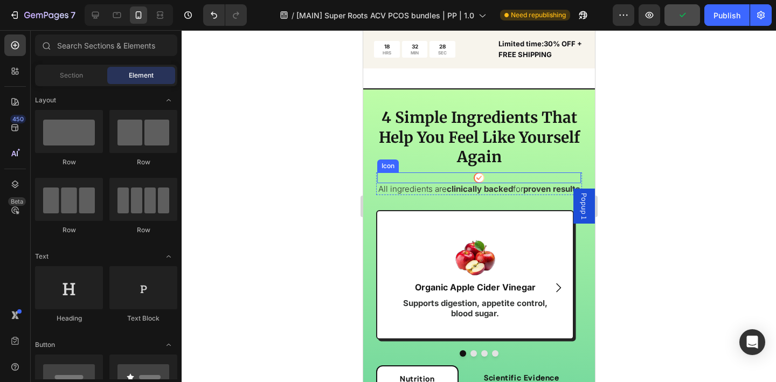
click at [384, 177] on div "Icon" at bounding box center [479, 178] width 204 height 11
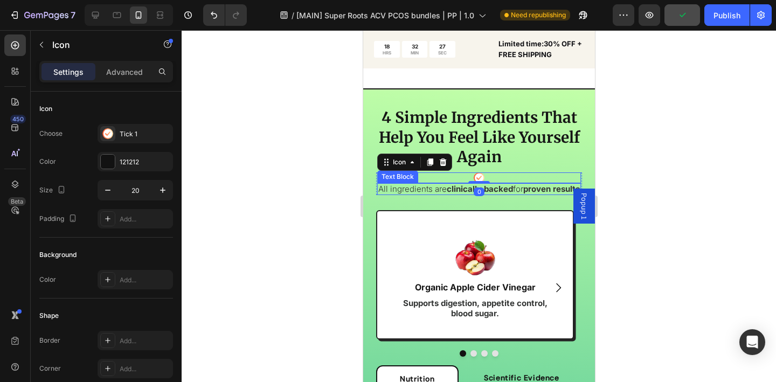
click at [393, 194] on p "All ingredients are clinically backed for proven results" at bounding box center [479, 189] width 202 height 10
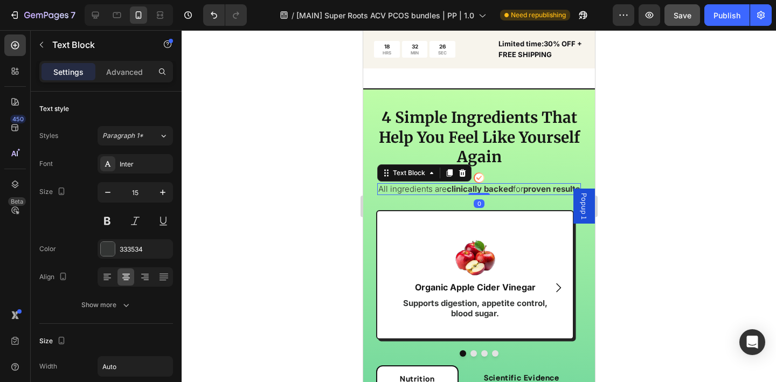
click at [316, 177] on div at bounding box center [479, 206] width 595 height 352
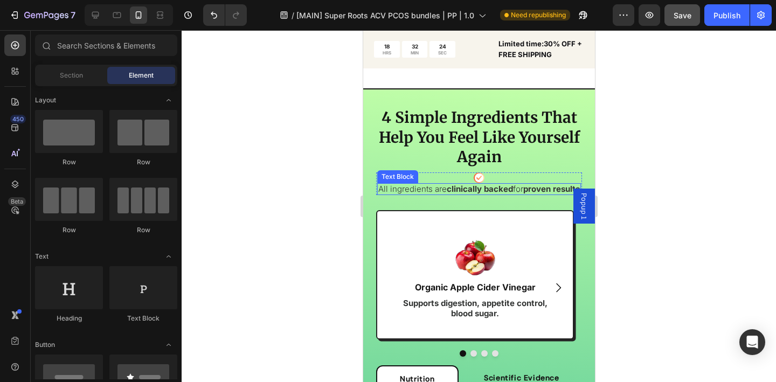
click at [400, 178] on div "Text Block" at bounding box center [397, 177] width 37 height 10
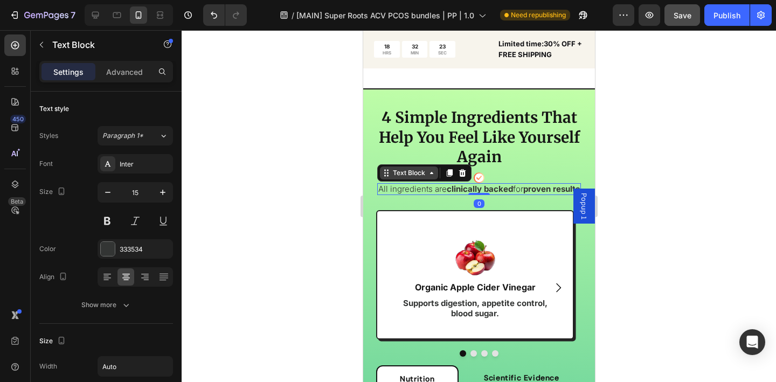
click at [403, 171] on div "Text Block" at bounding box center [408, 173] width 37 height 10
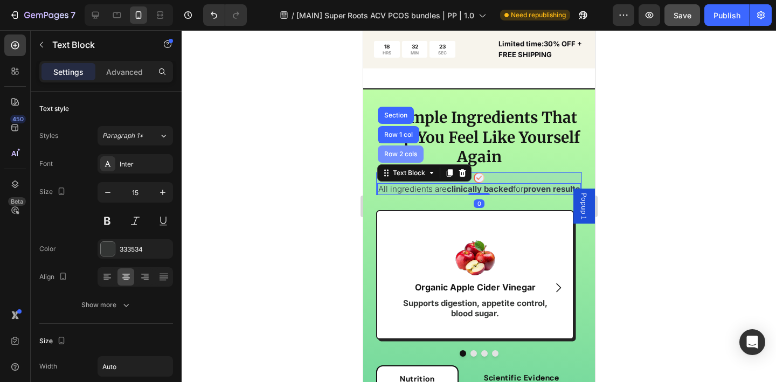
click at [404, 154] on div "Row 2 cols" at bounding box center [400, 154] width 37 height 6
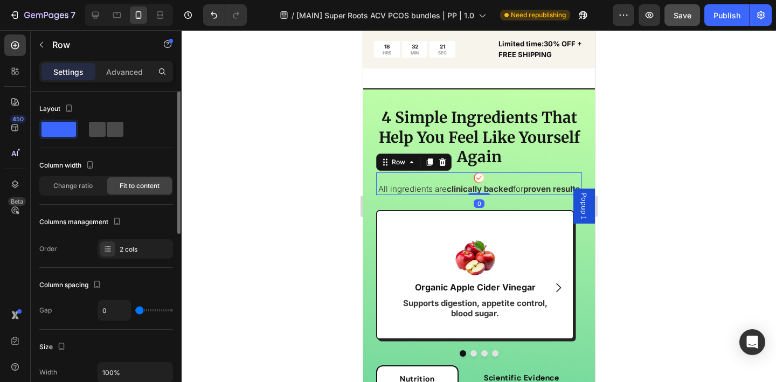
click at [109, 132] on span at bounding box center [115, 129] width 17 height 15
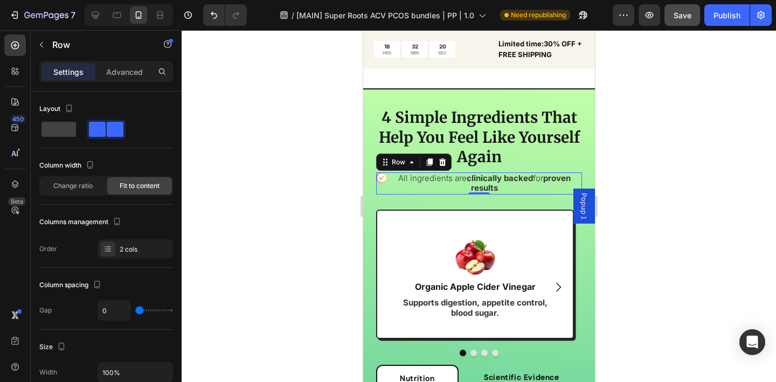
click at [312, 153] on div at bounding box center [479, 206] width 595 height 352
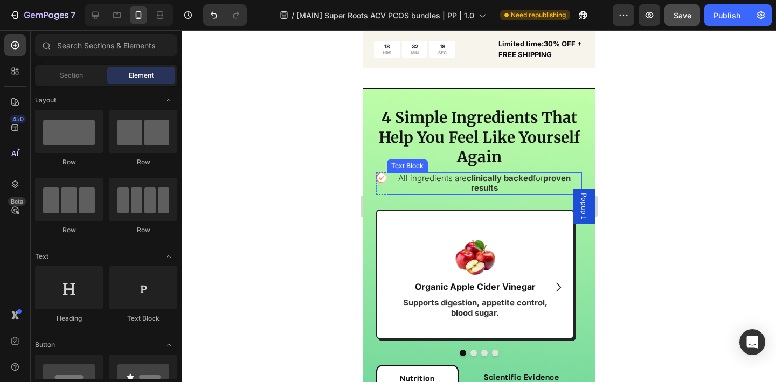
scroll to position [2289, 0]
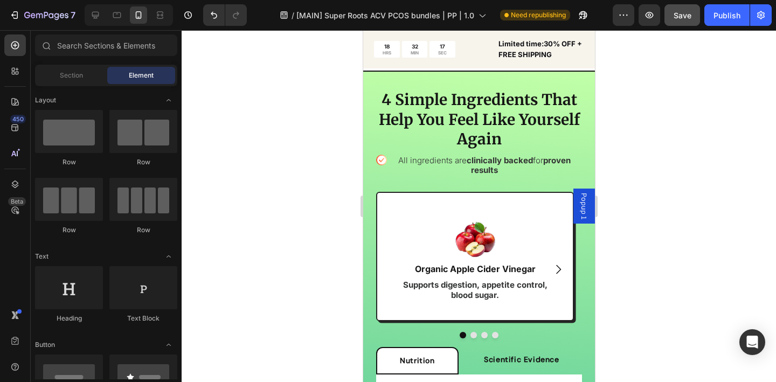
click at [776, 221] on div at bounding box center [479, 206] width 595 height 352
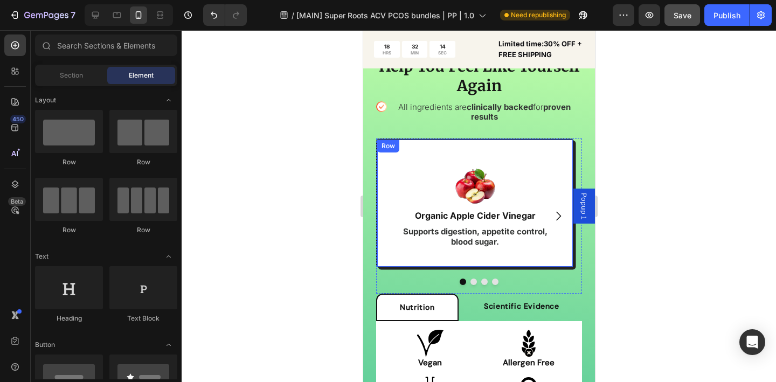
scroll to position [2370, 0]
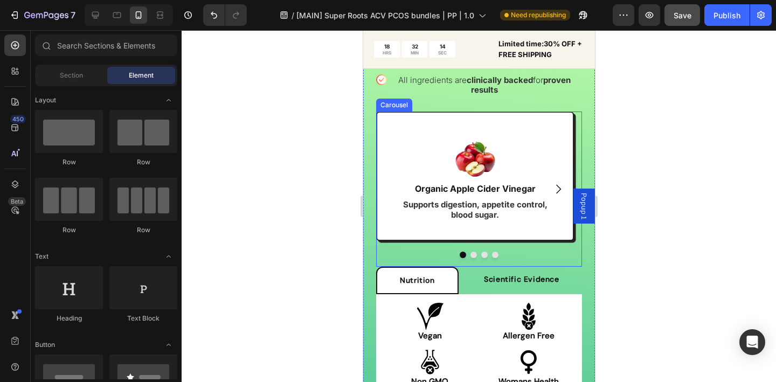
click at [552, 187] on icon "Carousel Next Arrow" at bounding box center [558, 189] width 13 height 13
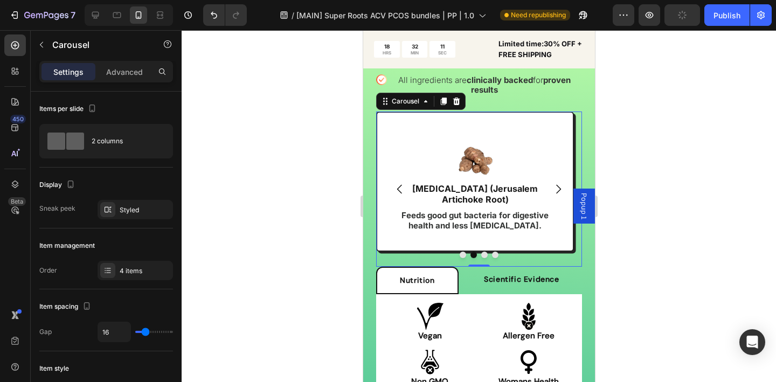
click at [398, 185] on icon "Carousel Back Arrow" at bounding box center [399, 189] width 5 height 9
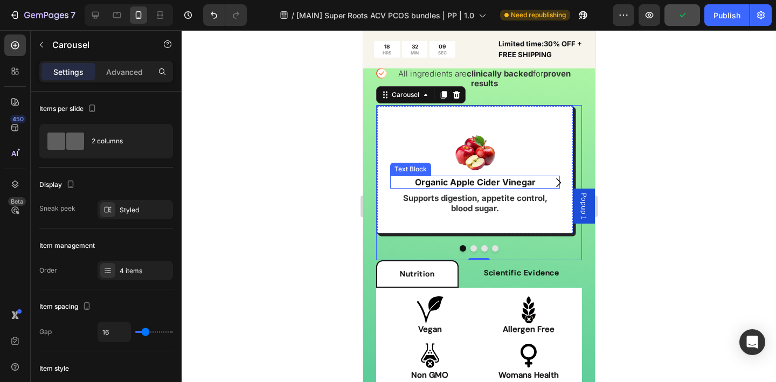
scroll to position [2389, 0]
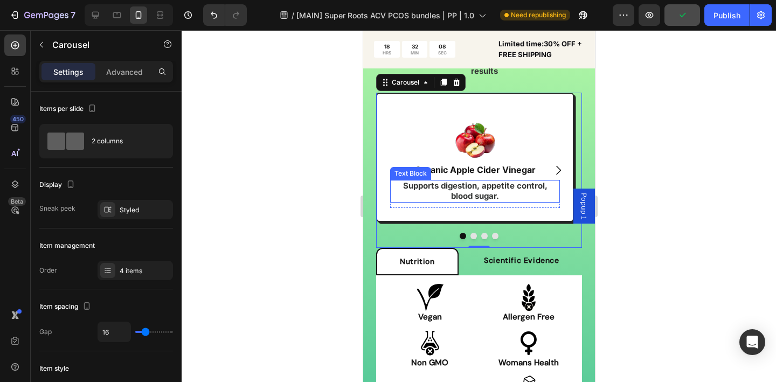
click at [432, 184] on strong "Supports digestion, appetite control, blood sugar." at bounding box center [475, 191] width 145 height 20
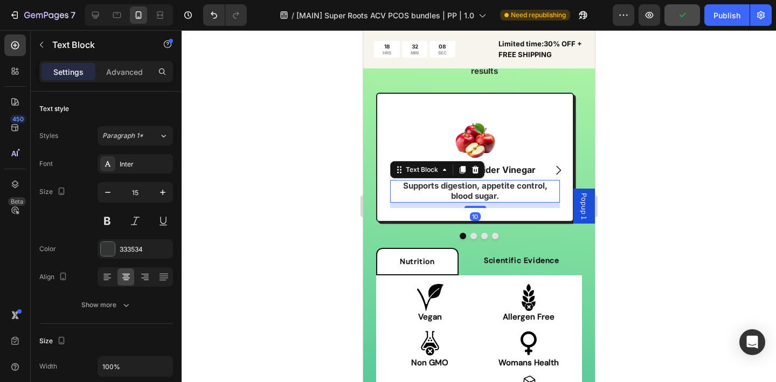
click at [425, 187] on strong "Supports digestion, appetite control, blood sugar." at bounding box center [475, 191] width 145 height 20
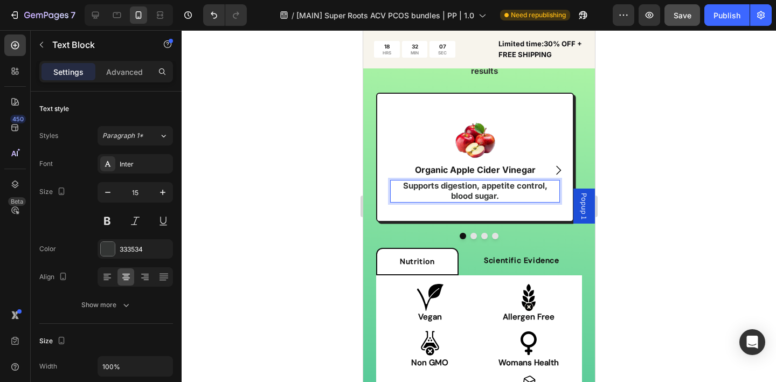
click at [425, 187] on strong "Supports digestion, appetite control, blood sugar." at bounding box center [475, 191] width 145 height 20
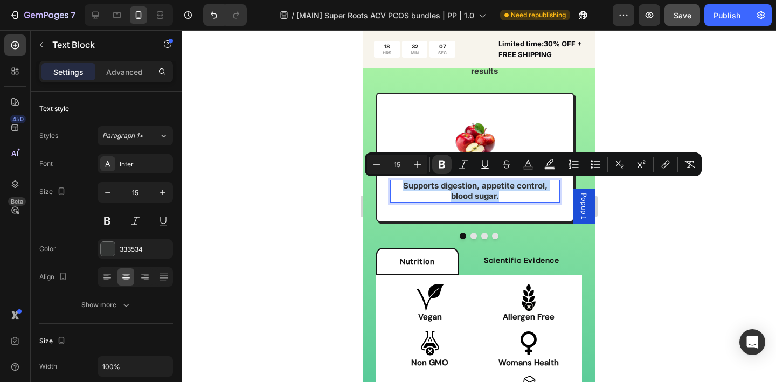
click at [428, 187] on strong "Supports digestion, appetite control, blood sugar." at bounding box center [475, 191] width 145 height 20
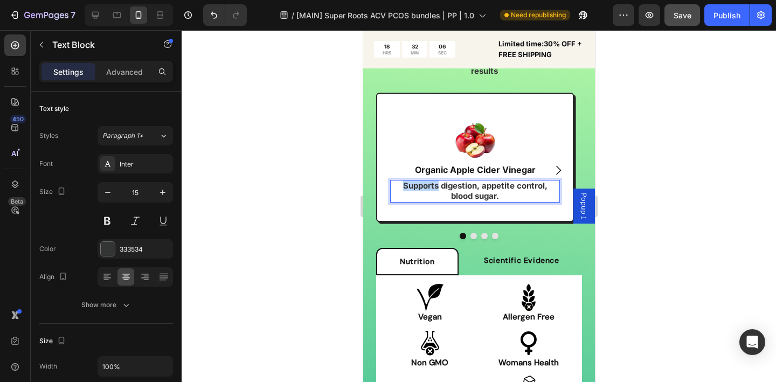
click at [428, 187] on strong "Supports digestion, appetite control, blood sugar." at bounding box center [475, 191] width 145 height 20
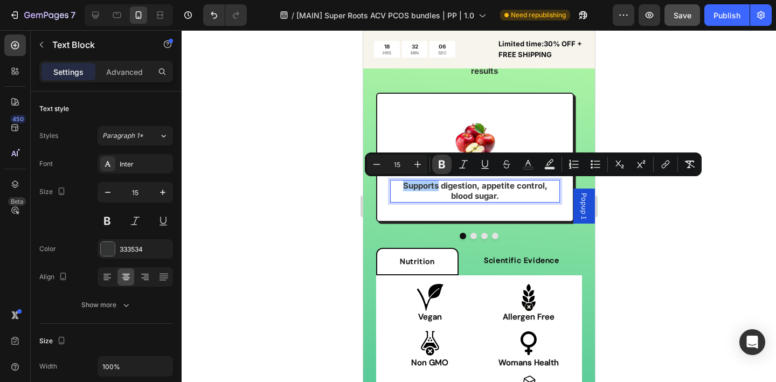
click at [438, 166] on icon "Editor contextual toolbar" at bounding box center [442, 164] width 11 height 11
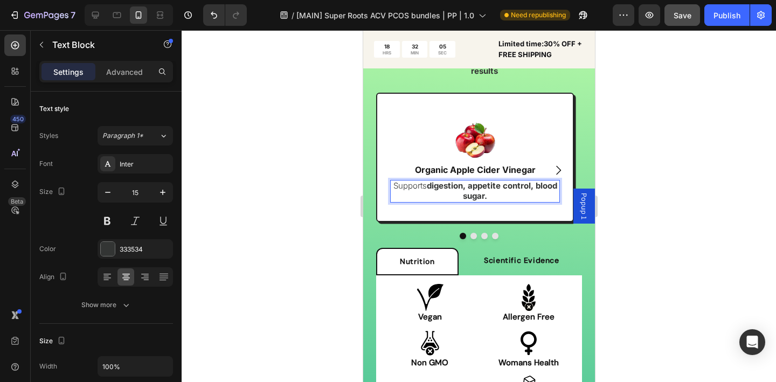
click at [457, 191] on p "Supports digestion, appetite control, blood sugar." at bounding box center [475, 191] width 168 height 20
click at [343, 175] on div at bounding box center [479, 206] width 595 height 352
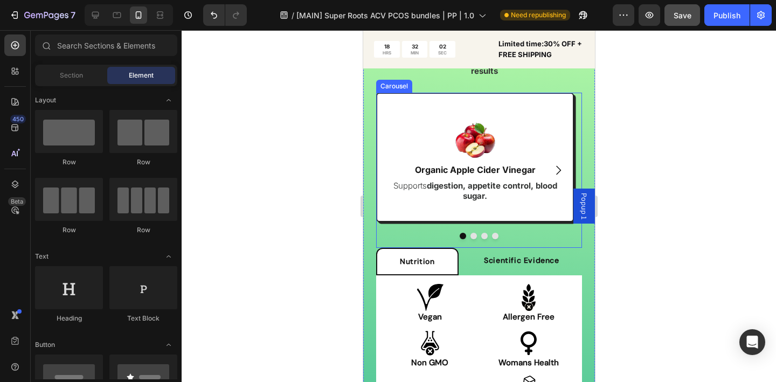
click at [552, 168] on icon "Carousel Next Arrow" at bounding box center [558, 170] width 13 height 13
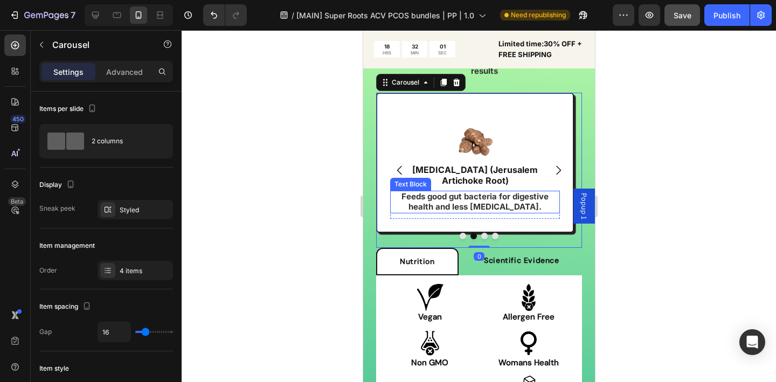
click at [412, 191] on strong "Feeds good gut bacteria for digestive health and less [MEDICAL_DATA]." at bounding box center [474, 201] width 147 height 20
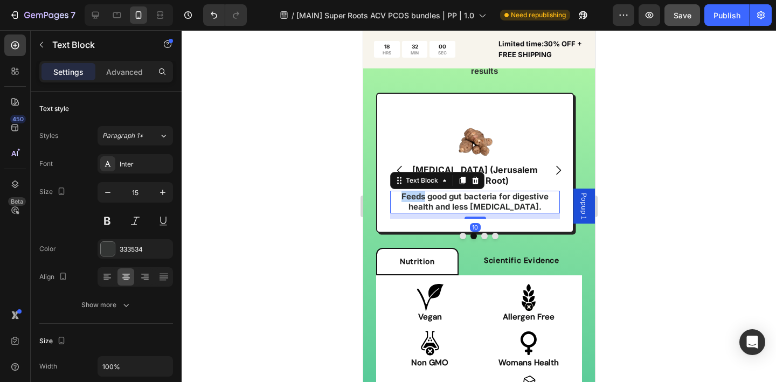
click at [412, 191] on strong "Feeds good gut bacteria for digestive health and less [MEDICAL_DATA]." at bounding box center [474, 201] width 147 height 20
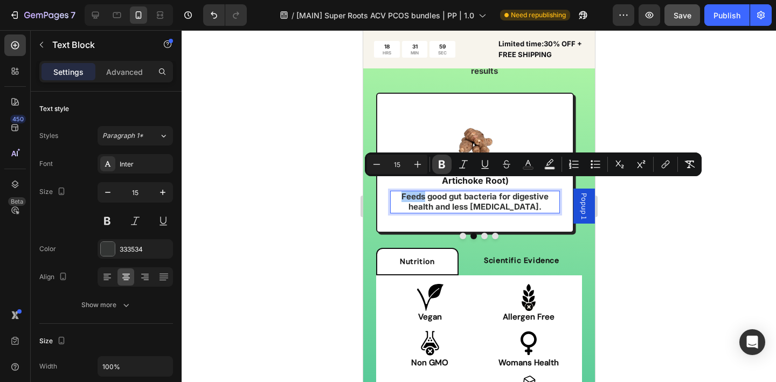
click at [440, 167] on icon "Editor contextual toolbar" at bounding box center [442, 165] width 6 height 8
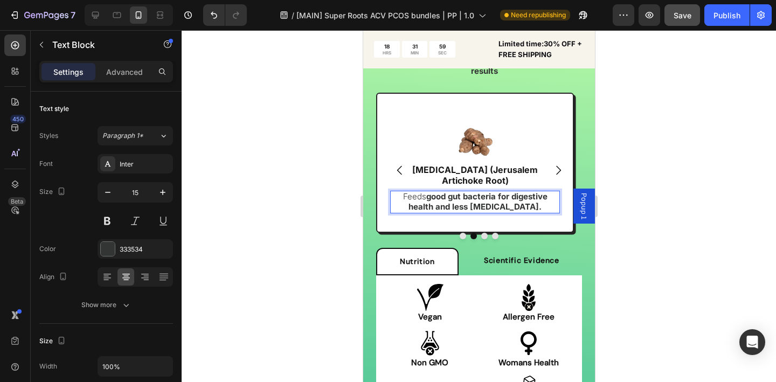
click at [438, 191] on strong "good gut bacteria for digestive health and less [MEDICAL_DATA]." at bounding box center [477, 201] width 139 height 20
click at [413, 192] on p "Feeds good gut bacteria for digestive health and less [MEDICAL_DATA]." at bounding box center [475, 202] width 168 height 20
drag, startPoint x: 341, startPoint y: 166, endPoint x: 25, endPoint y: 157, distance: 316.1
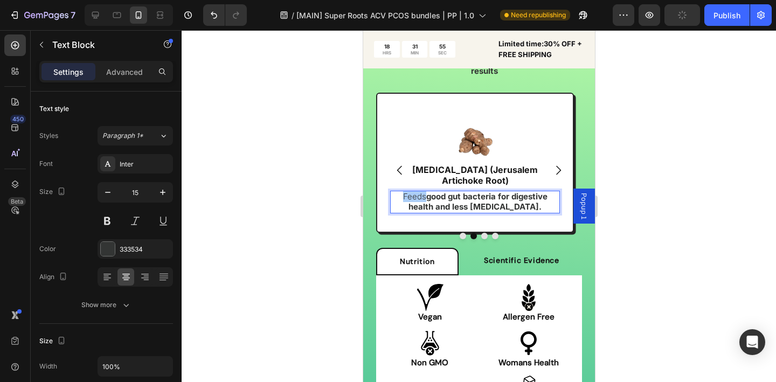
click at [341, 166] on div at bounding box center [479, 206] width 595 height 352
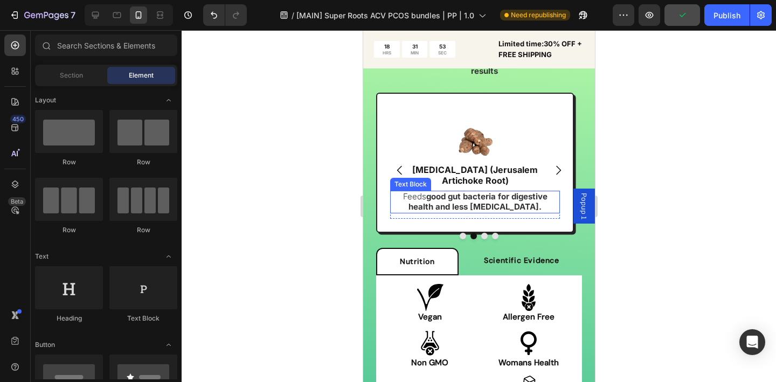
click at [414, 192] on p "Feeds good gut bacteria for digestive health and less [MEDICAL_DATA]." at bounding box center [475, 202] width 168 height 20
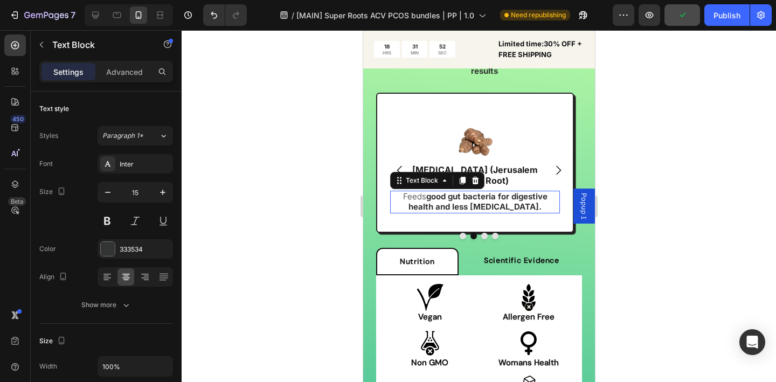
click at [413, 192] on p "Feeds good gut bacteria for digestive health and less [MEDICAL_DATA]." at bounding box center [475, 202] width 168 height 20
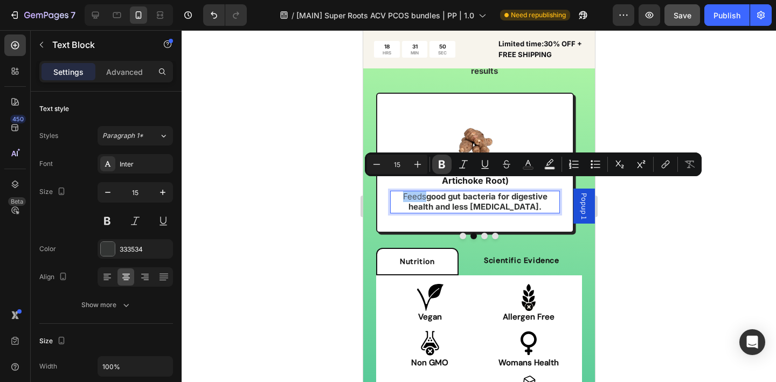
click at [447, 160] on icon "Editor contextual toolbar" at bounding box center [442, 164] width 11 height 11
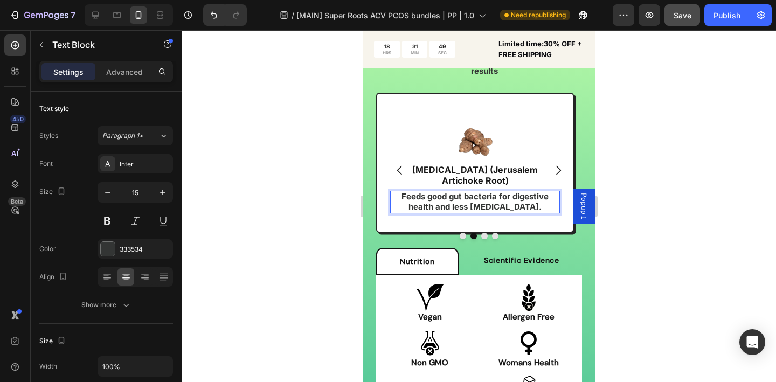
click at [332, 184] on div at bounding box center [479, 206] width 595 height 352
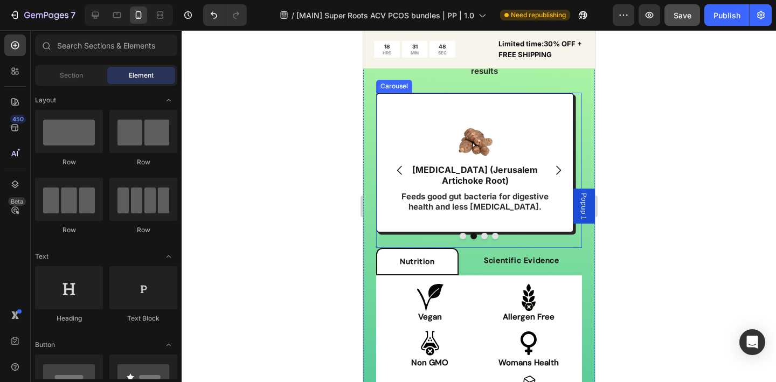
click at [398, 164] on icon "Carousel Back Arrow" at bounding box center [399, 170] width 13 height 13
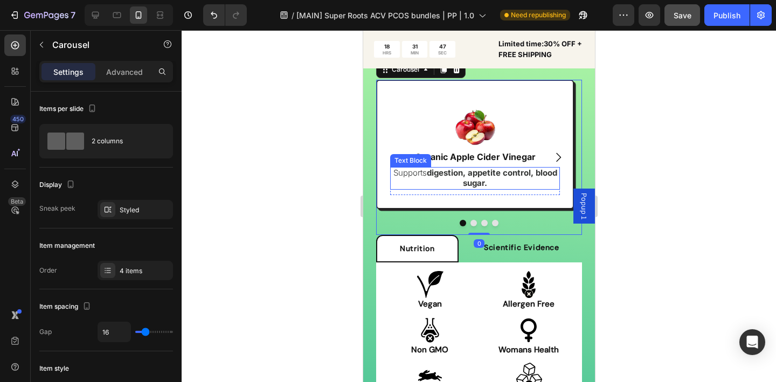
scroll to position [2409, 0]
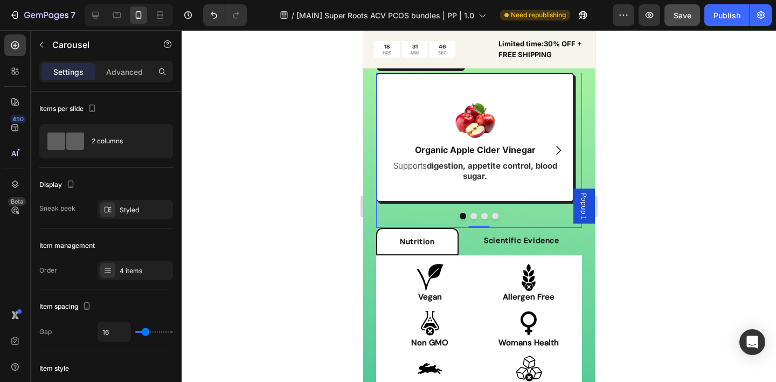
click at [552, 145] on icon "Carousel Next Arrow" at bounding box center [558, 150] width 13 height 13
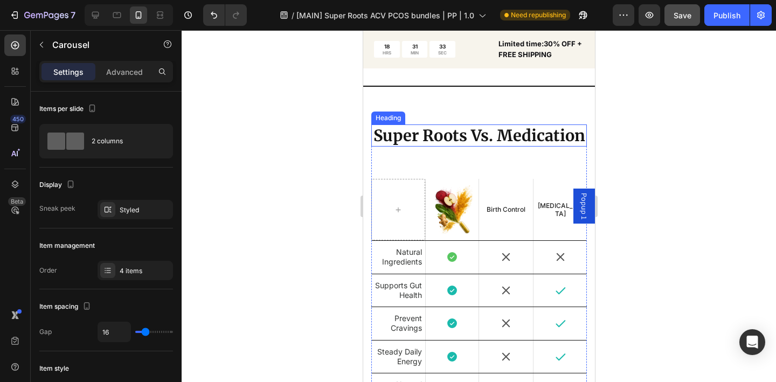
scroll to position [2837, 0]
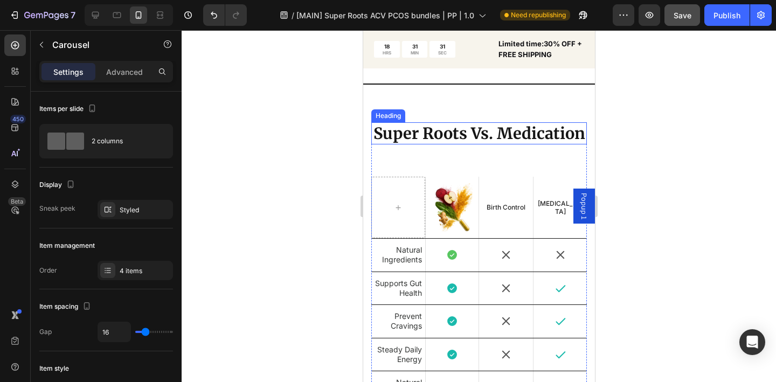
click at [405, 145] on h2 "Super Roots Vs. Medication" at bounding box center [479, 133] width 216 height 23
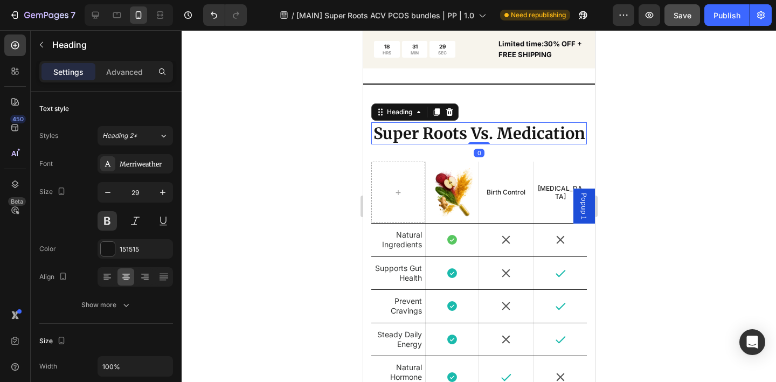
click at [479, 145] on div "Super Roots Vs. Medication Heading 0" at bounding box center [479, 133] width 216 height 23
click at [662, 182] on div at bounding box center [479, 206] width 595 height 352
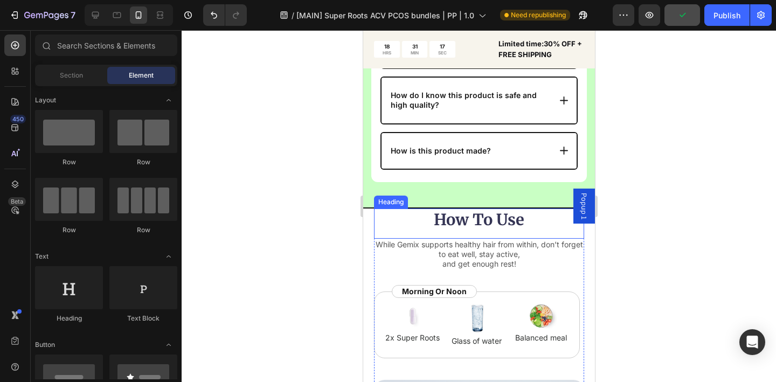
scroll to position [4201, 0]
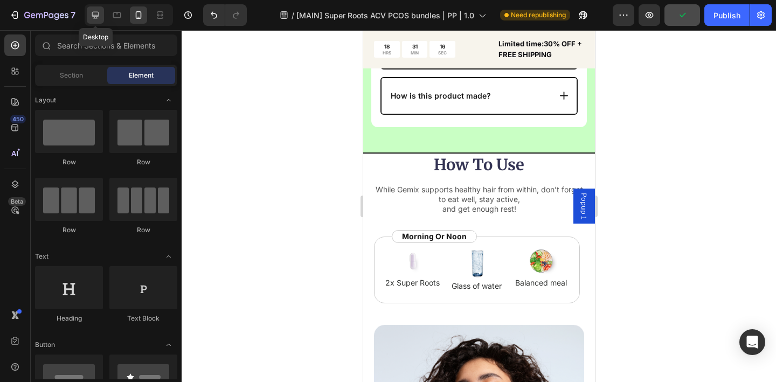
click at [96, 17] on icon at bounding box center [95, 15] width 7 height 7
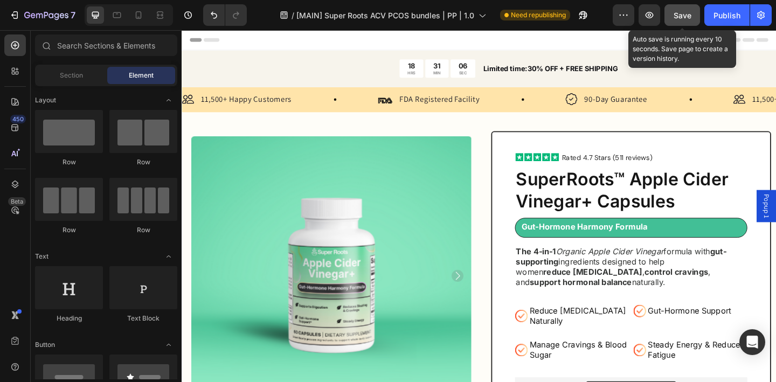
click at [685, 19] on span "Save" at bounding box center [683, 15] width 18 height 9
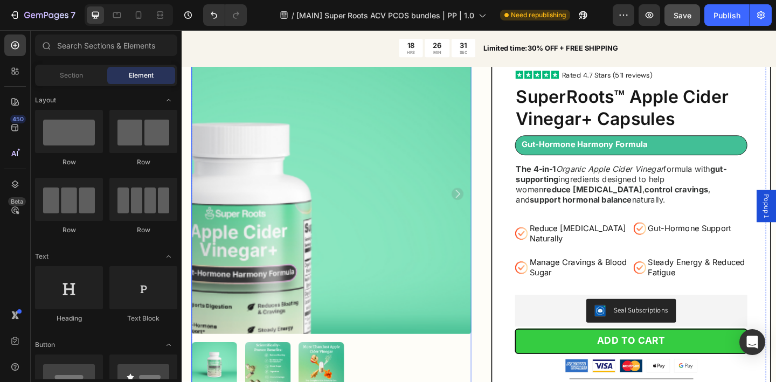
scroll to position [113, 0]
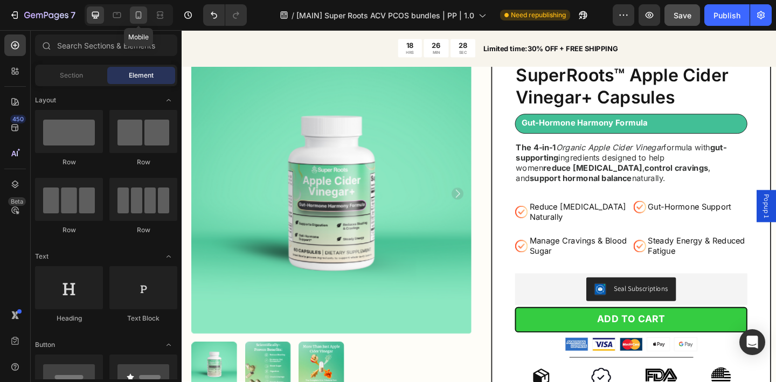
click at [135, 11] on icon at bounding box center [138, 15] width 11 height 11
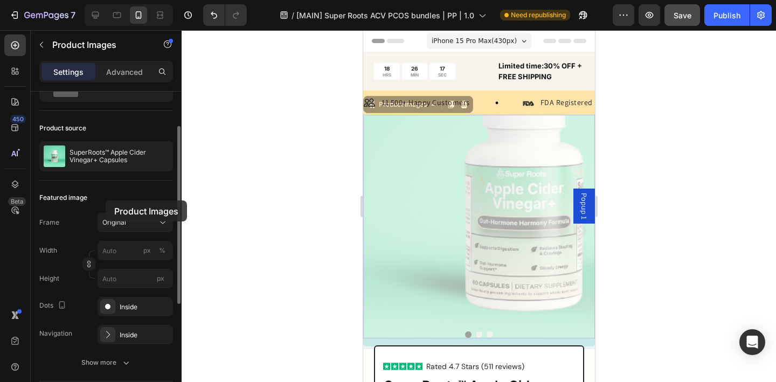
scroll to position [59, 0]
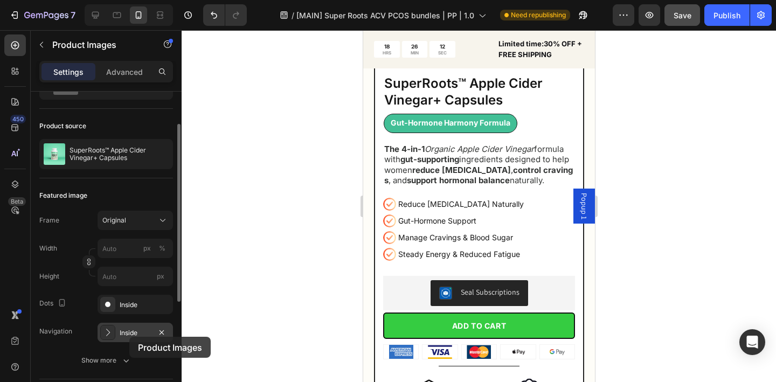
click at [129, 337] on div "Inside" at bounding box center [135, 333] width 31 height 10
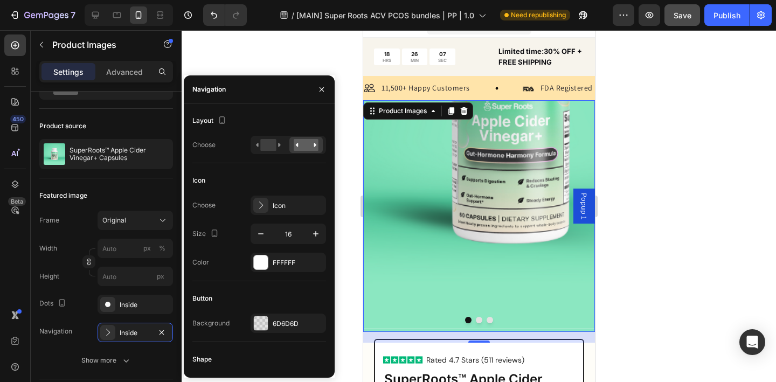
scroll to position [0, 0]
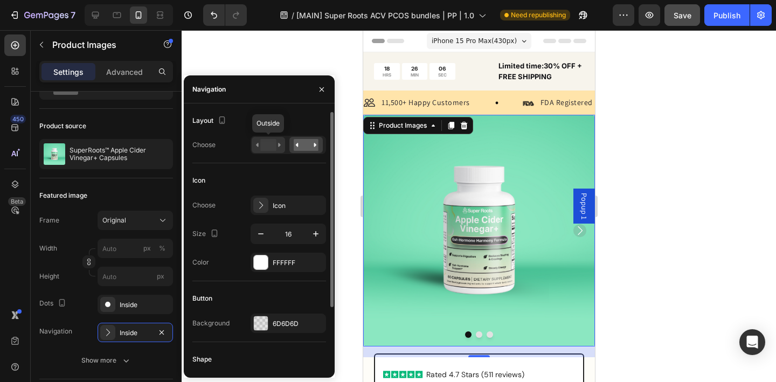
click at [270, 146] on rect at bounding box center [268, 145] width 16 height 12
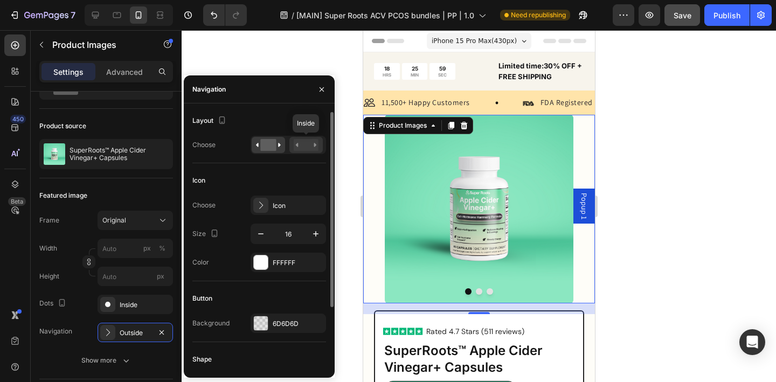
click at [305, 147] on rect at bounding box center [306, 145] width 25 height 12
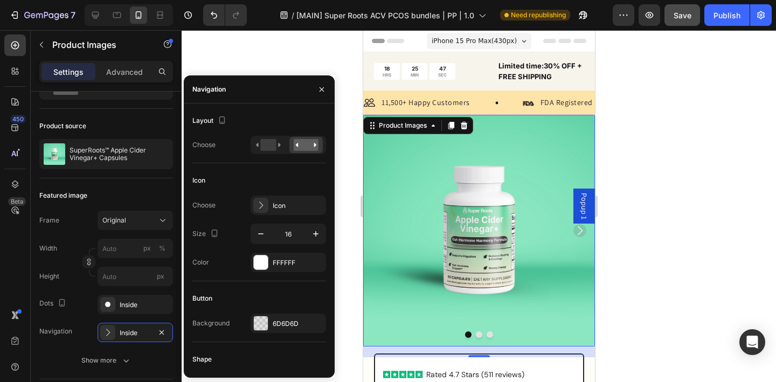
click at [667, 202] on div at bounding box center [479, 206] width 595 height 352
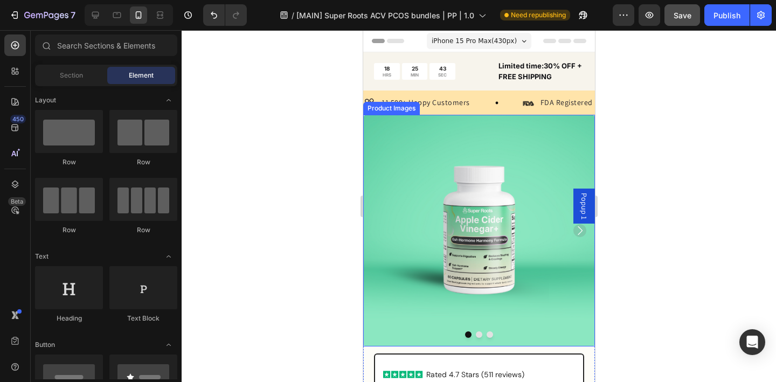
click at [280, 133] on div at bounding box center [479, 206] width 595 height 352
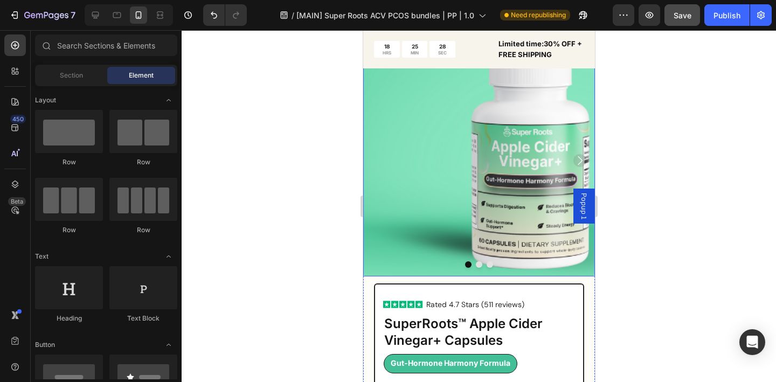
scroll to position [71, 0]
click at [394, 145] on img at bounding box center [479, 160] width 232 height 232
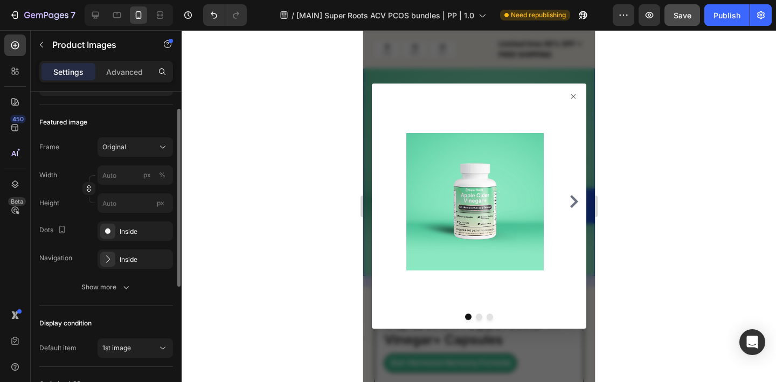
scroll to position [182, 0]
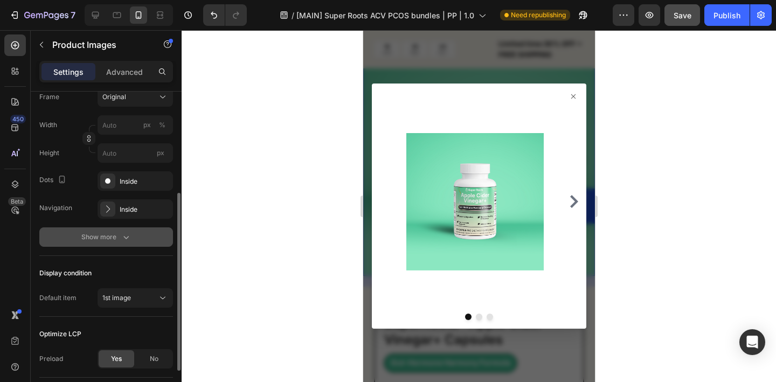
click at [125, 232] on icon "button" at bounding box center [126, 237] width 11 height 11
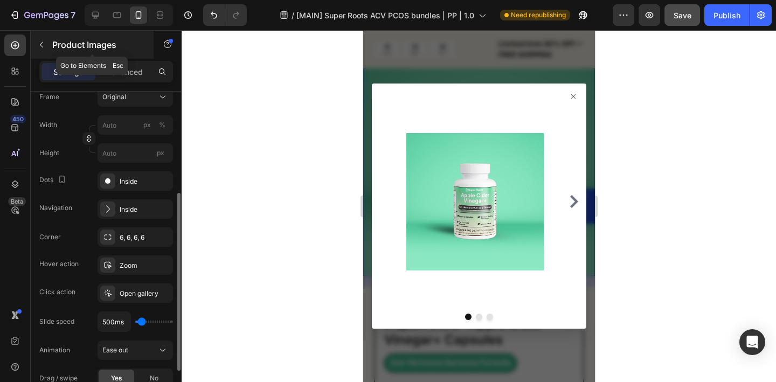
click at [39, 45] on icon "button" at bounding box center [41, 44] width 9 height 9
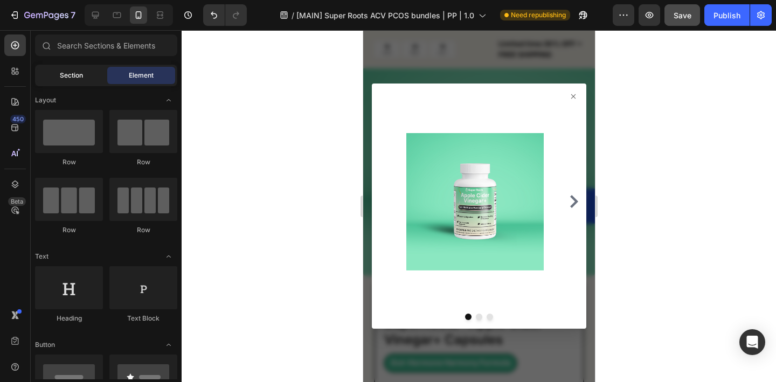
click at [70, 73] on span "Section" at bounding box center [71, 76] width 23 height 10
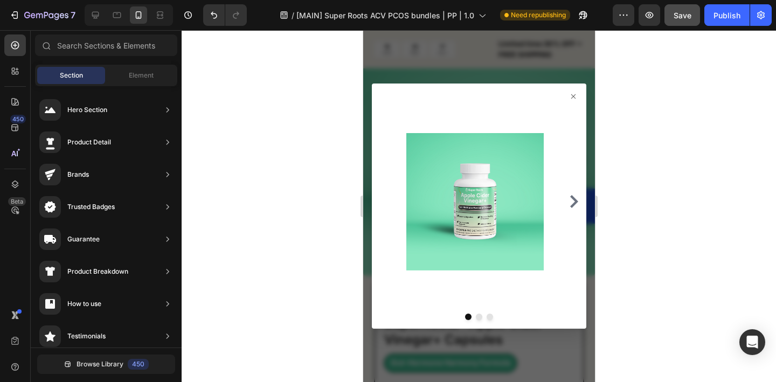
click at [569, 93] on icon at bounding box center [573, 96] width 9 height 9
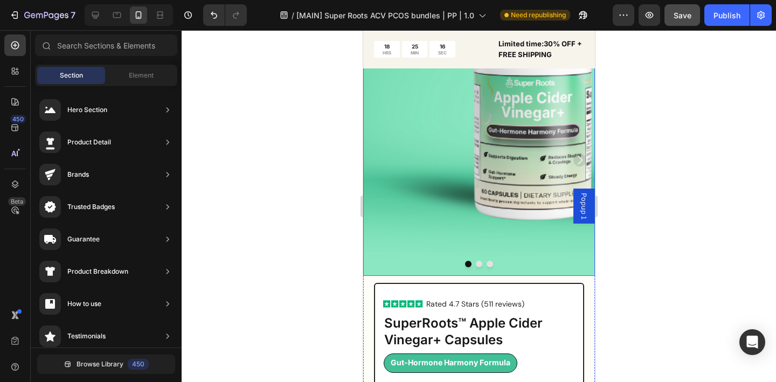
click at [393, 214] on img at bounding box center [479, 160] width 232 height 232
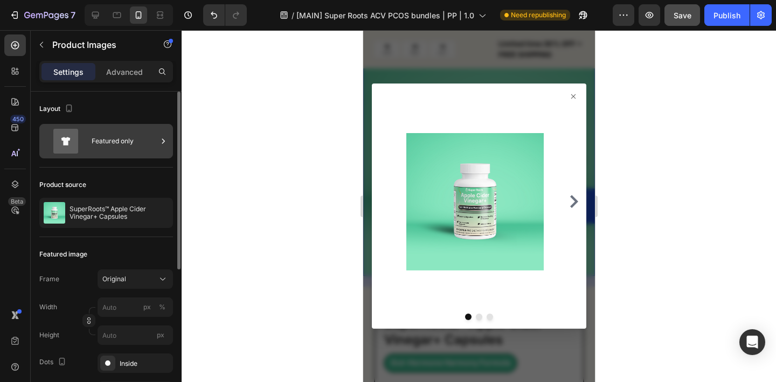
click at [107, 140] on div "Featured only" at bounding box center [125, 141] width 66 height 25
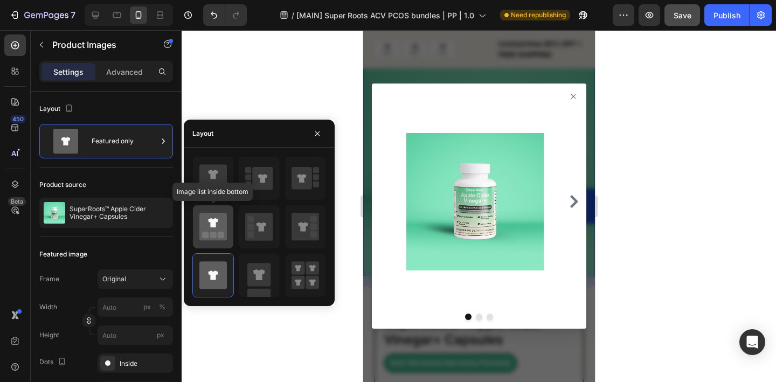
click at [218, 220] on icon at bounding box center [213, 222] width 10 height 9
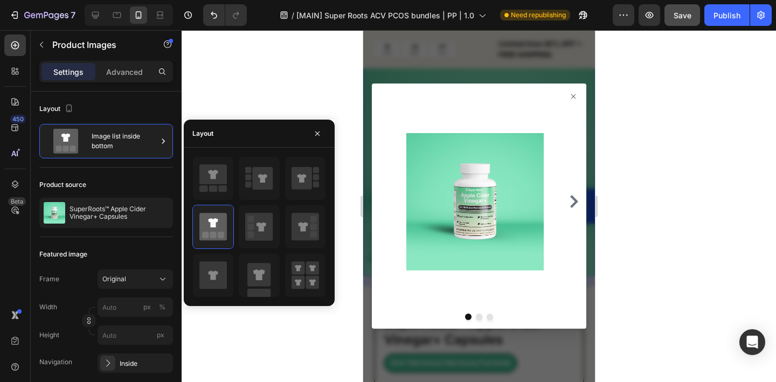
click at [569, 99] on icon at bounding box center [573, 96] width 9 height 9
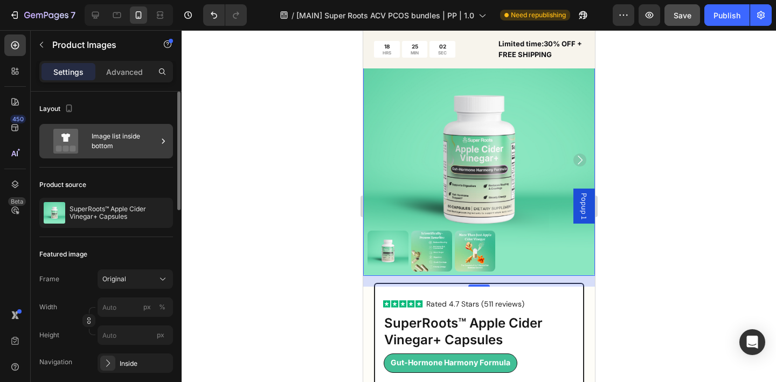
click at [126, 142] on div "Image list inside bottom" at bounding box center [125, 141] width 66 height 25
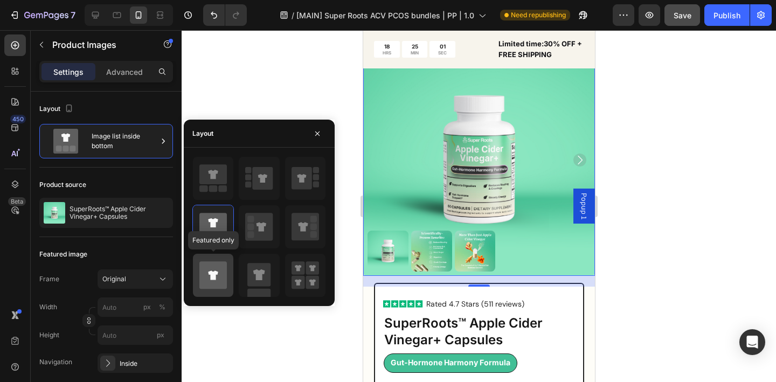
click at [214, 257] on div at bounding box center [213, 275] width 40 height 43
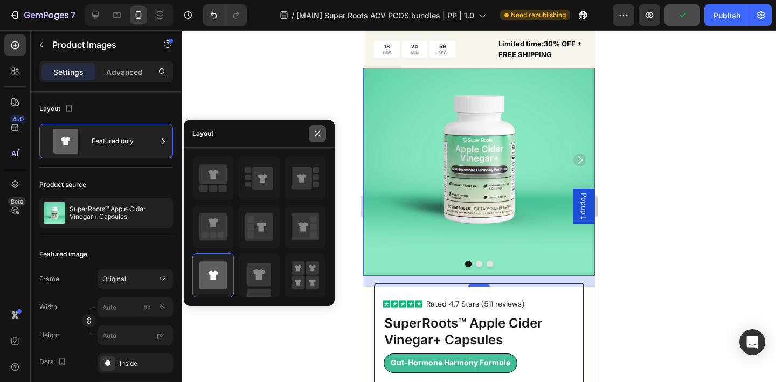
click at [319, 137] on icon "button" at bounding box center [317, 133] width 9 height 9
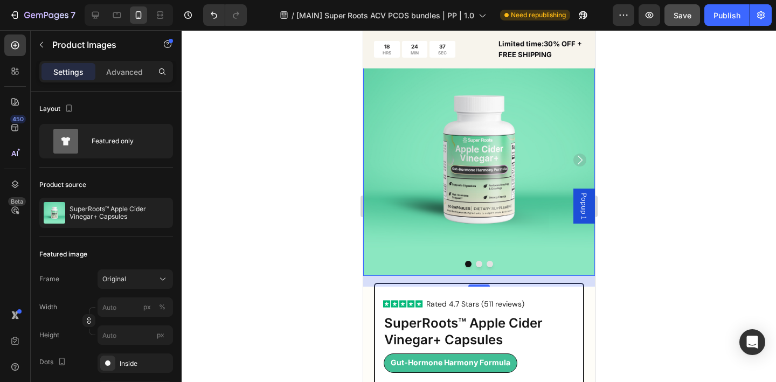
click at [268, 92] on div at bounding box center [479, 206] width 595 height 352
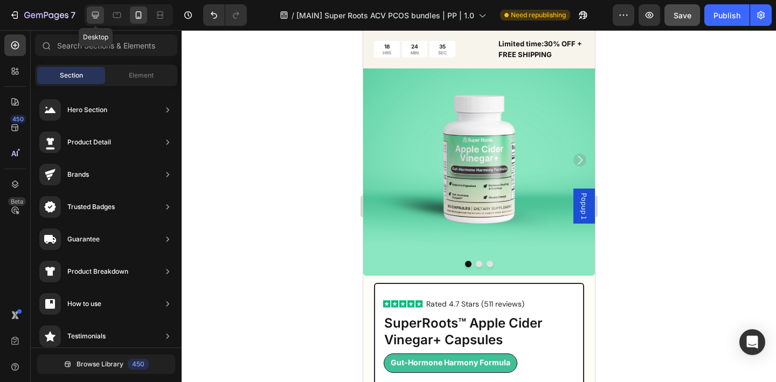
click at [93, 15] on icon at bounding box center [95, 15] width 7 height 7
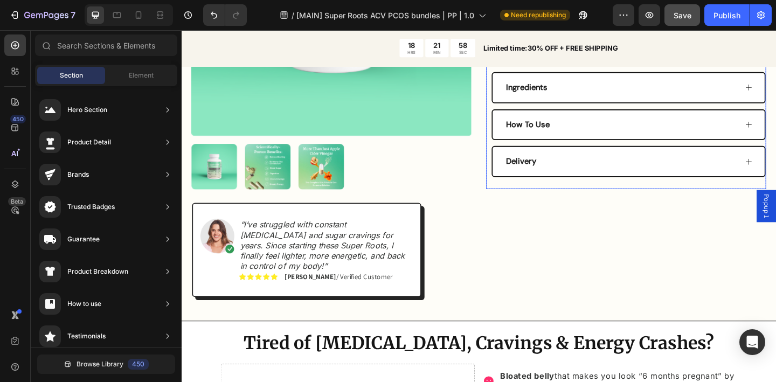
scroll to position [575, 0]
